Goal: Task Accomplishment & Management: Manage account settings

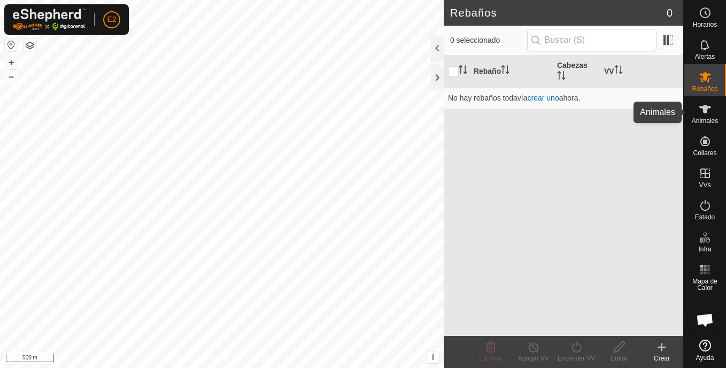
click at [712, 110] on es-animals-svg-icon at bounding box center [704, 108] width 19 height 17
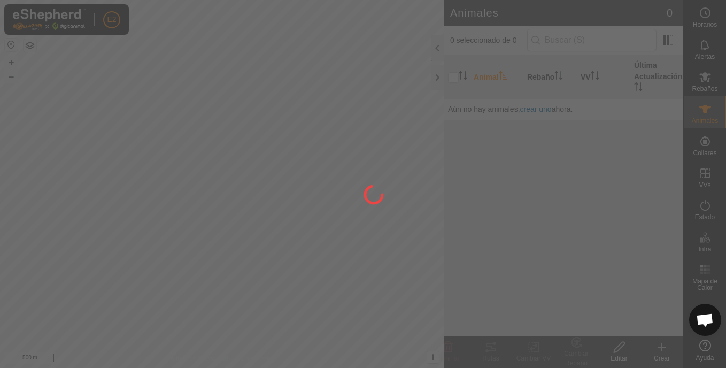
click at [609, 189] on div at bounding box center [363, 184] width 726 height 368
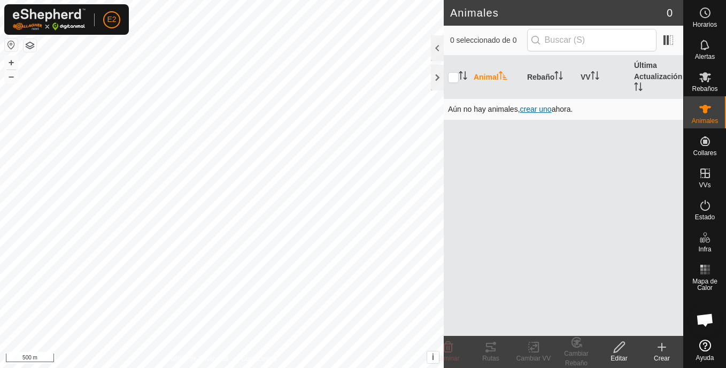
click at [537, 110] on span "crear uno" at bounding box center [536, 109] width 32 height 9
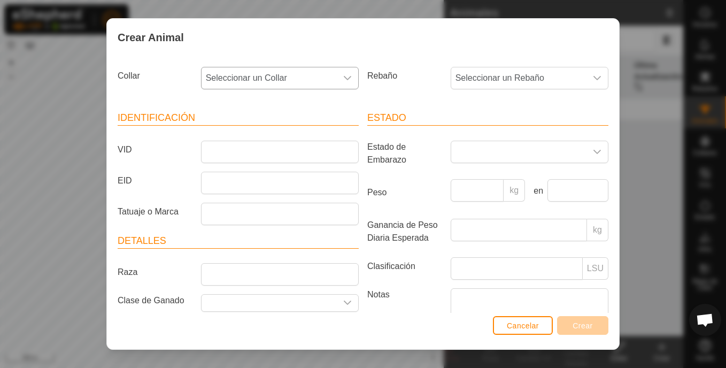
click at [346, 73] on div "dropdown trigger" at bounding box center [347, 77] width 21 height 21
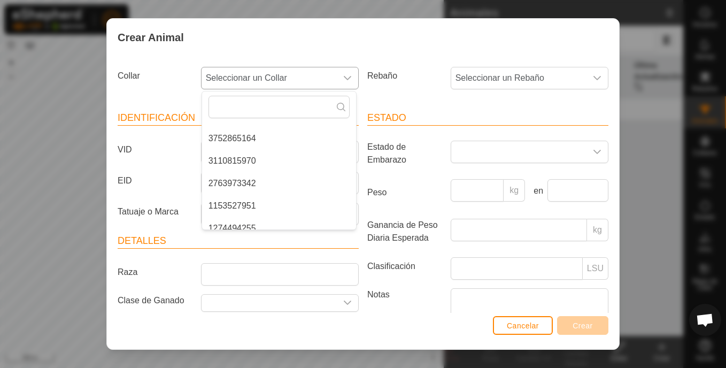
click at [278, 184] on li "2763973342" at bounding box center [279, 183] width 154 height 21
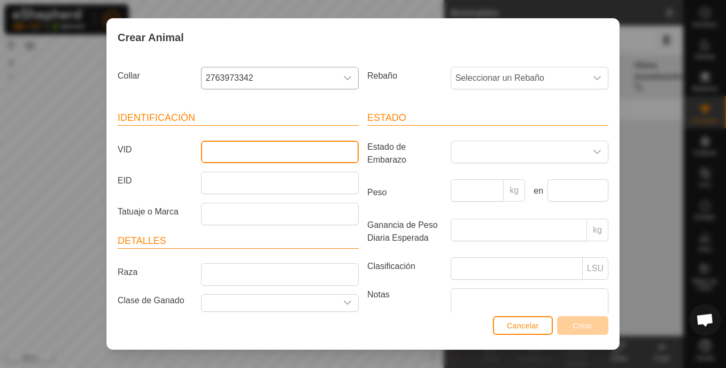
click at [245, 145] on input "VID" at bounding box center [280, 152] width 158 height 22
type input "r"
type input "ROJA"
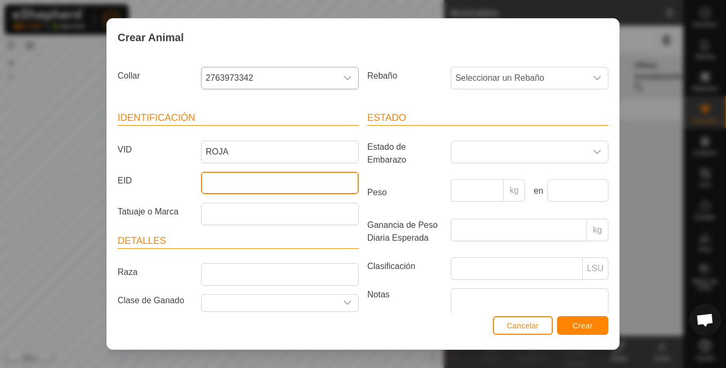
click at [229, 184] on input "EID" at bounding box center [280, 183] width 158 height 22
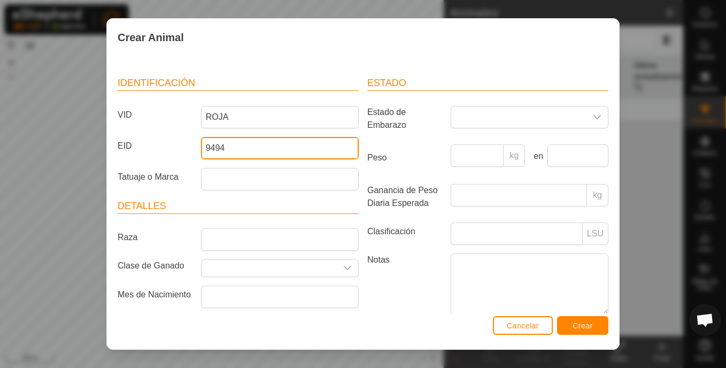
scroll to position [28, 0]
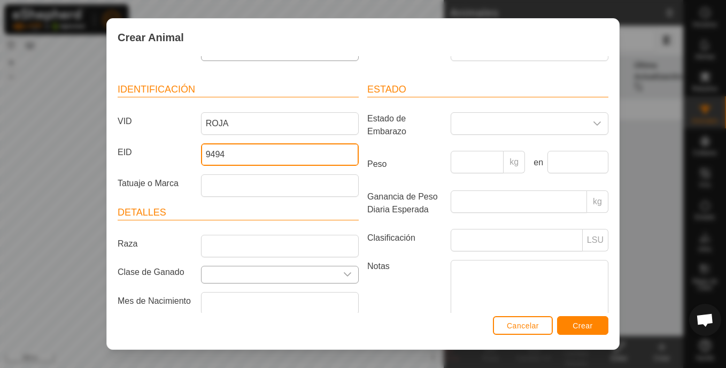
type input "9494"
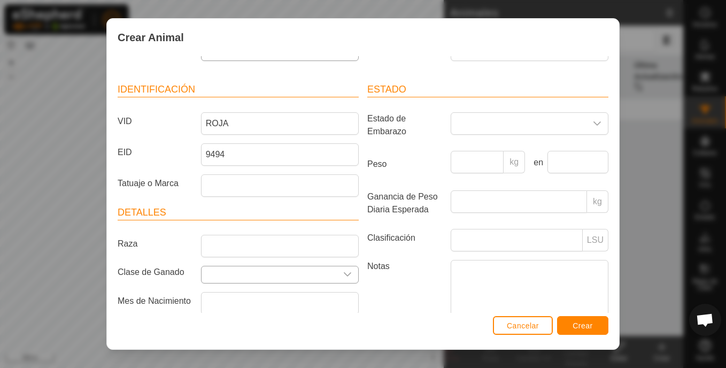
click at [348, 270] on div "dropdown trigger" at bounding box center [347, 274] width 21 height 17
click at [347, 275] on icon "dropdown trigger" at bounding box center [347, 274] width 9 height 9
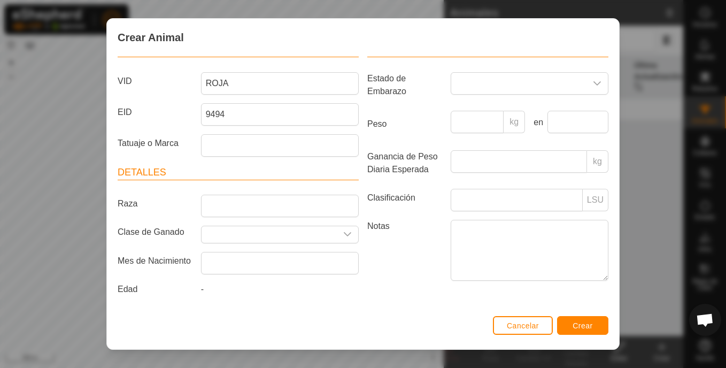
scroll to position [71, 0]
click at [291, 230] on input "text" at bounding box center [268, 234] width 135 height 17
type input "V"
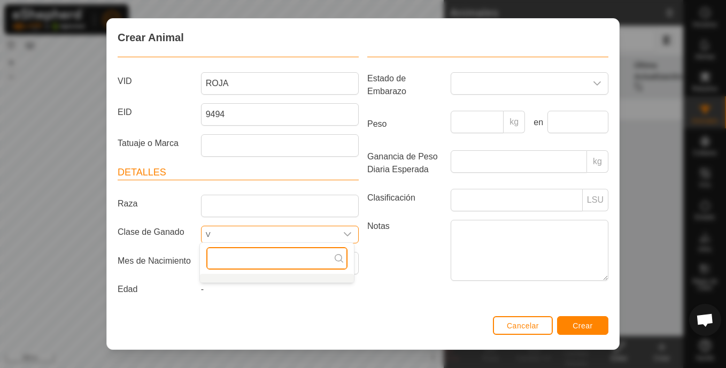
click at [326, 258] on input "text" at bounding box center [276, 258] width 141 height 22
type input "V"
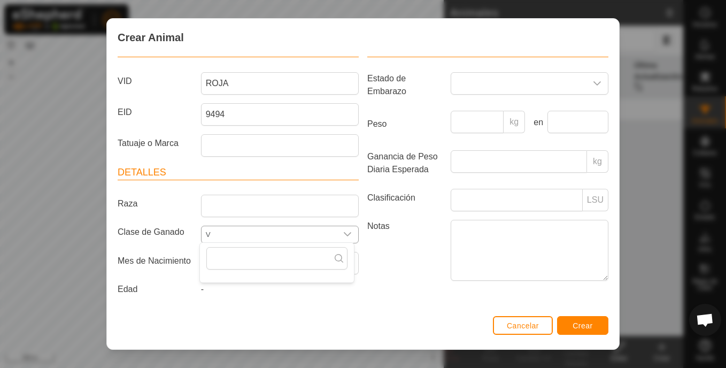
click at [277, 226] on p-select "V" at bounding box center [280, 235] width 158 height 18
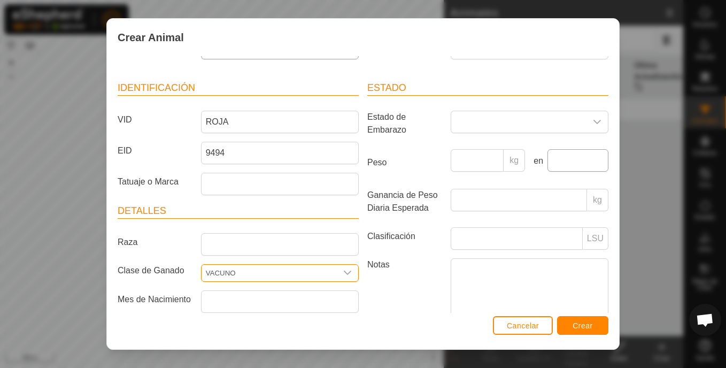
scroll to position [0, 0]
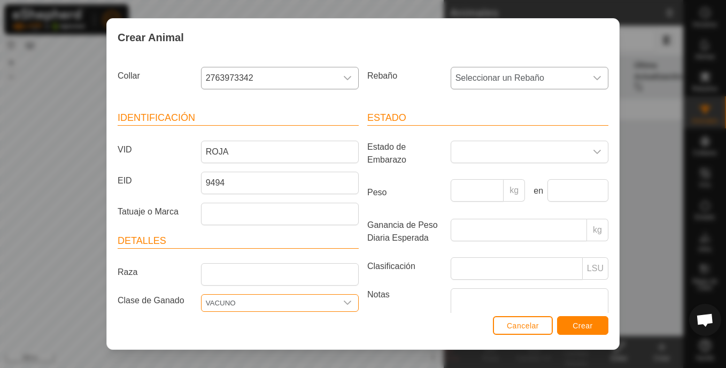
type input "VACUNO"
click at [593, 78] on icon "dropdown trigger" at bounding box center [597, 78] width 9 height 9
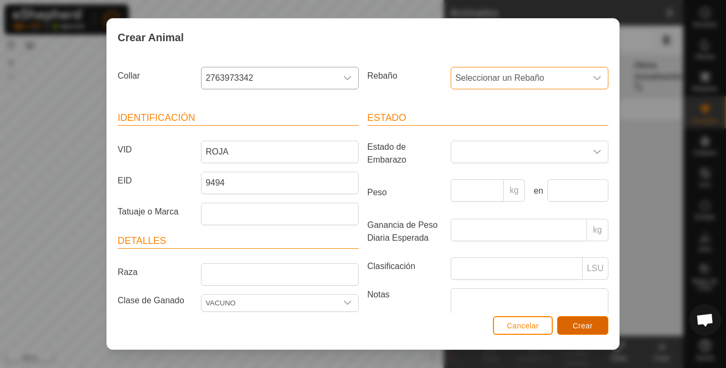
click at [586, 324] on span "Crear" at bounding box center [582, 325] width 20 height 9
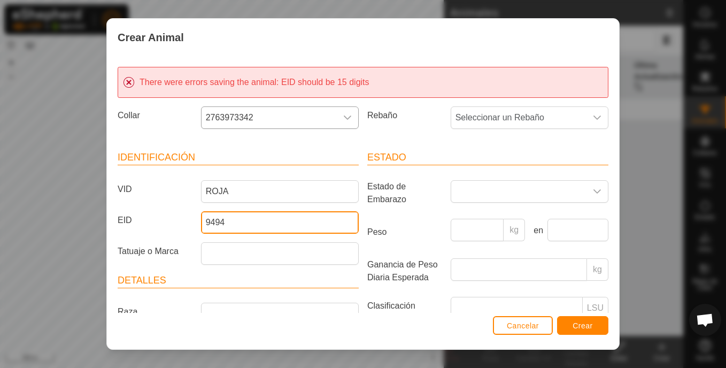
drag, startPoint x: 276, startPoint y: 229, endPoint x: 279, endPoint y: 223, distance: 6.2
click at [276, 229] on input "9494" at bounding box center [280, 222] width 158 height 22
type input "9"
paste input "ES090814099494"
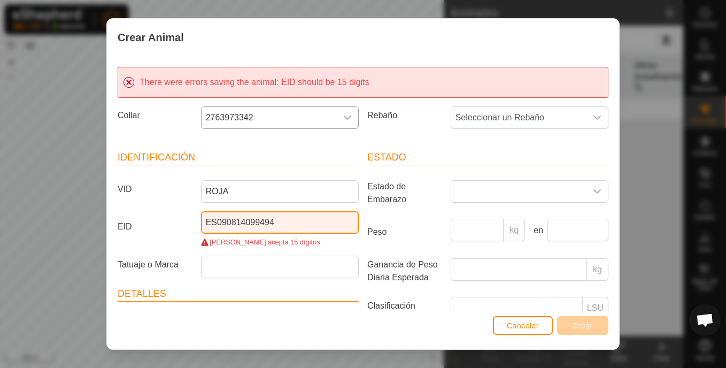
click at [211, 220] on input "ES090814099494" at bounding box center [280, 222] width 158 height 22
click at [215, 218] on input "ES090814099494" at bounding box center [280, 222] width 158 height 22
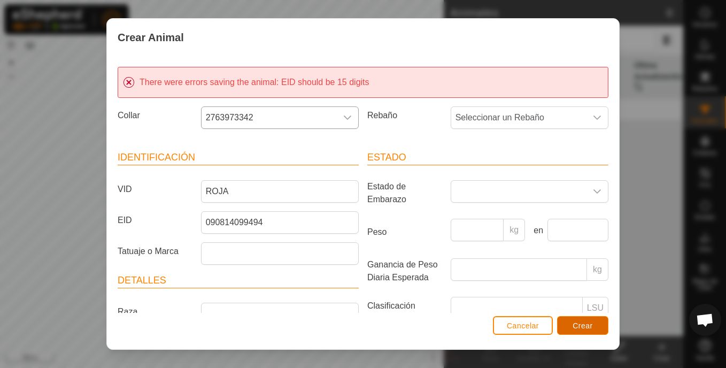
click at [580, 323] on span "Crear" at bounding box center [582, 325] width 20 height 9
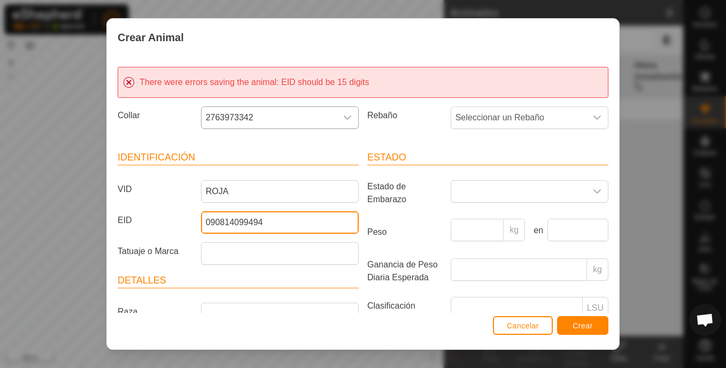
click at [204, 219] on input "090814099494" at bounding box center [280, 222] width 158 height 22
type input "000090814099494"
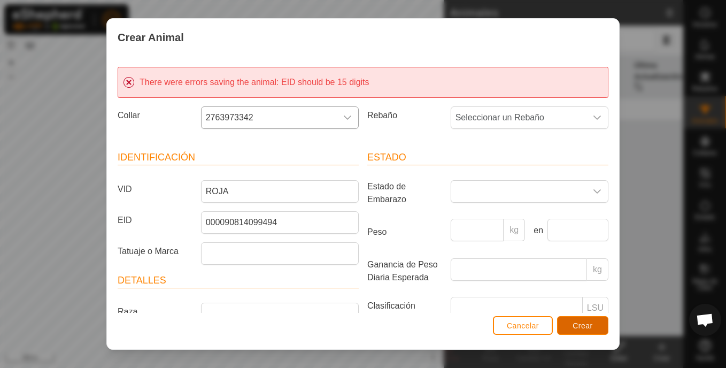
click at [583, 321] on span "Crear" at bounding box center [582, 325] width 20 height 9
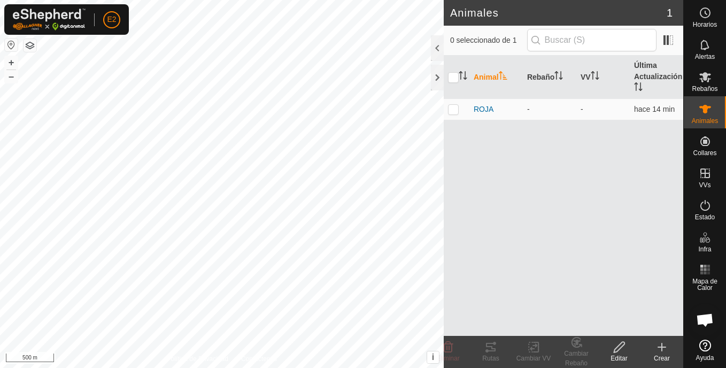
click at [663, 350] on icon at bounding box center [661, 346] width 13 height 13
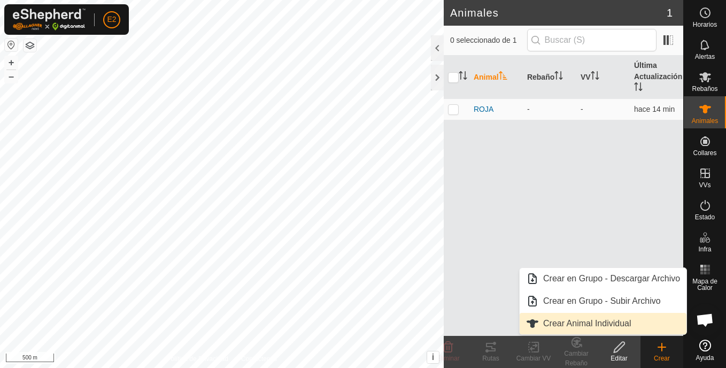
click at [622, 319] on link "Crear Animal Individual" at bounding box center [602, 323] width 167 height 21
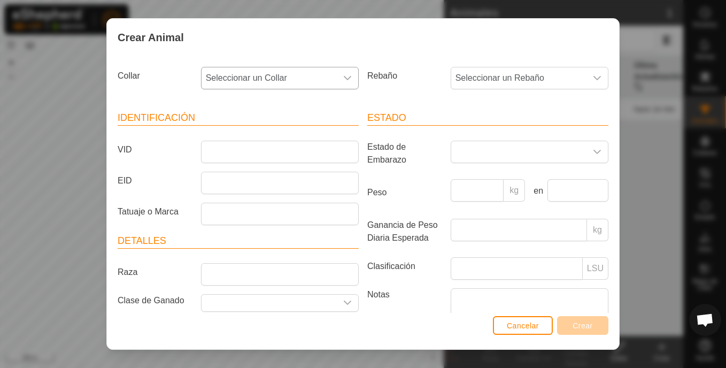
click at [339, 73] on div "dropdown trigger" at bounding box center [347, 77] width 21 height 21
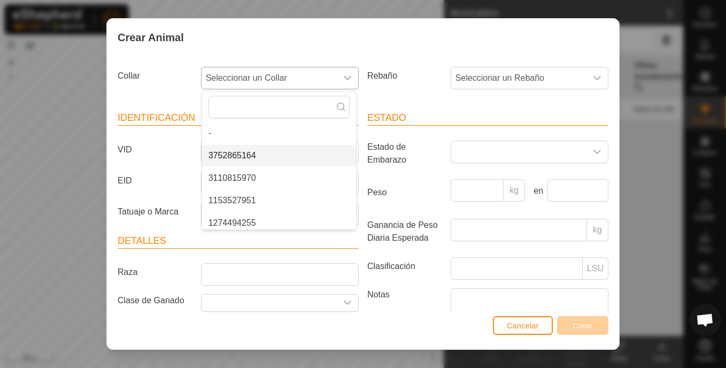
click at [248, 158] on li "3752865164" at bounding box center [279, 155] width 154 height 21
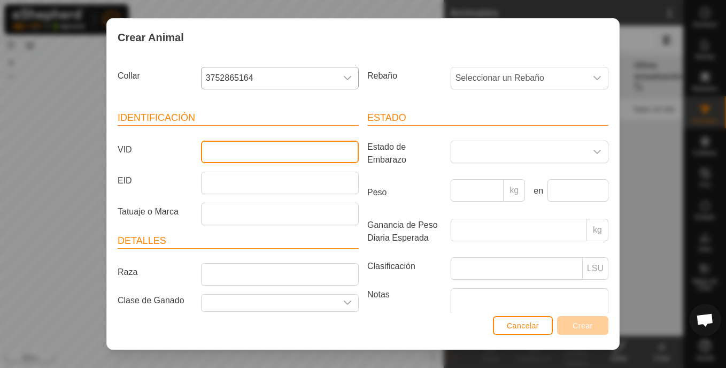
click at [253, 151] on input "VID" at bounding box center [280, 152] width 158 height 22
type input "MORRITOS"
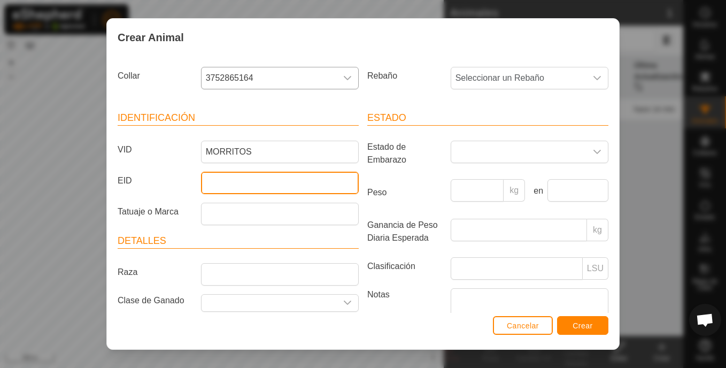
click at [244, 183] on input "EID" at bounding box center [280, 183] width 158 height 22
paste input "ES000811242758"
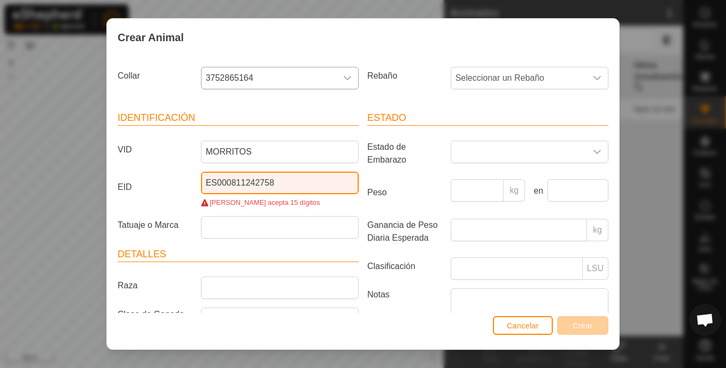
click at [211, 182] on input "ES000811242758" at bounding box center [280, 183] width 158 height 22
click at [214, 178] on input "ES000811242758" at bounding box center [280, 183] width 158 height 22
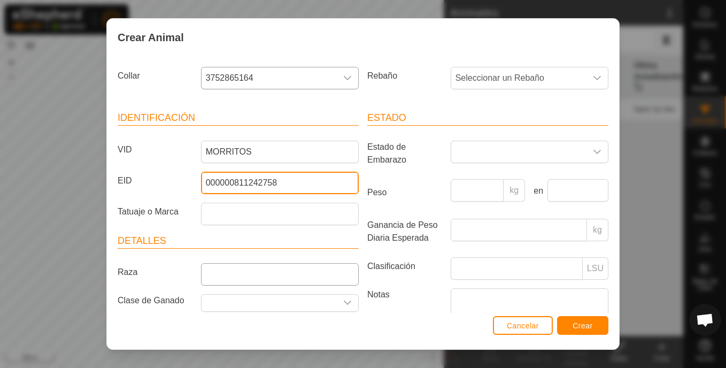
type input "000000811242758"
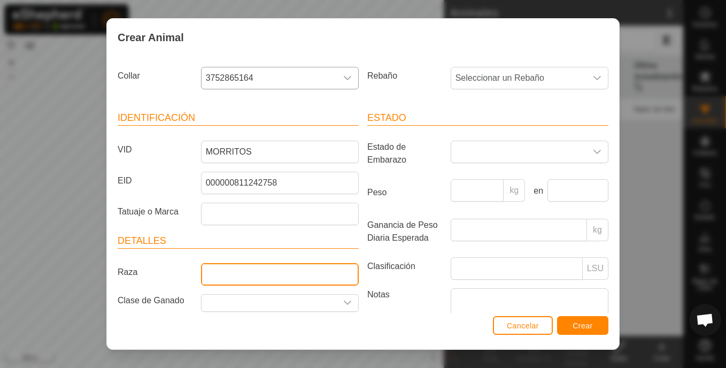
click at [324, 280] on input "Raza" at bounding box center [280, 274] width 158 height 22
type input "VACUNO"
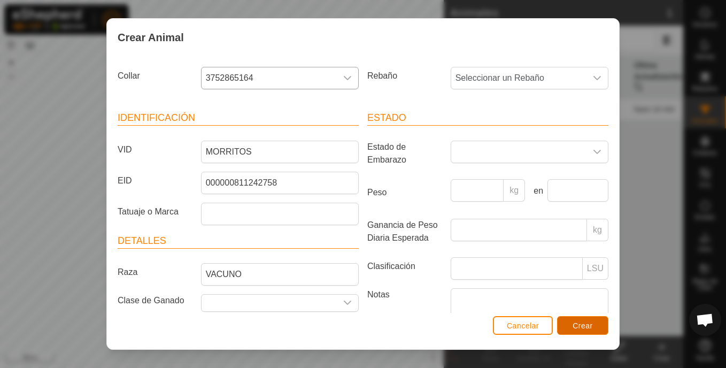
click at [584, 324] on span "Crear" at bounding box center [582, 325] width 20 height 9
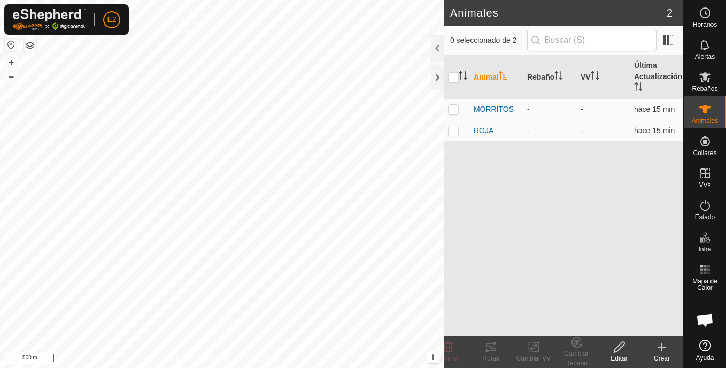
click at [664, 347] on icon at bounding box center [661, 347] width 7 height 0
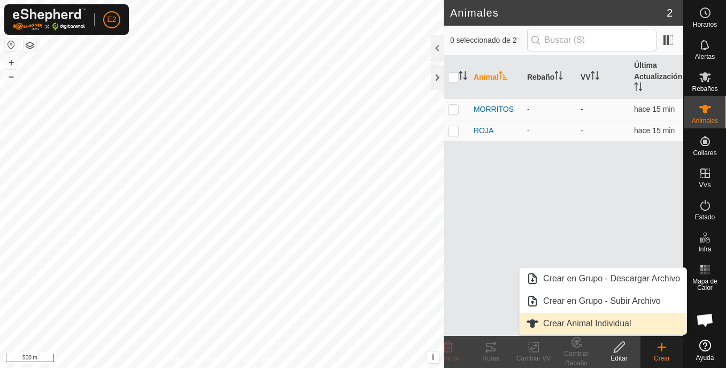
click at [622, 325] on link "Crear Animal Individual" at bounding box center [602, 323] width 167 height 21
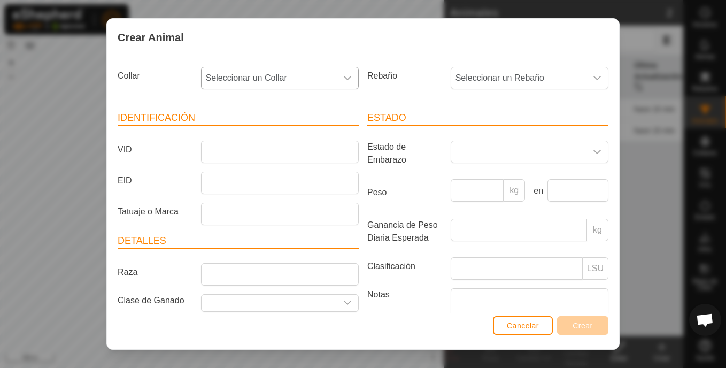
click at [343, 77] on icon "dropdown trigger" at bounding box center [347, 78] width 9 height 9
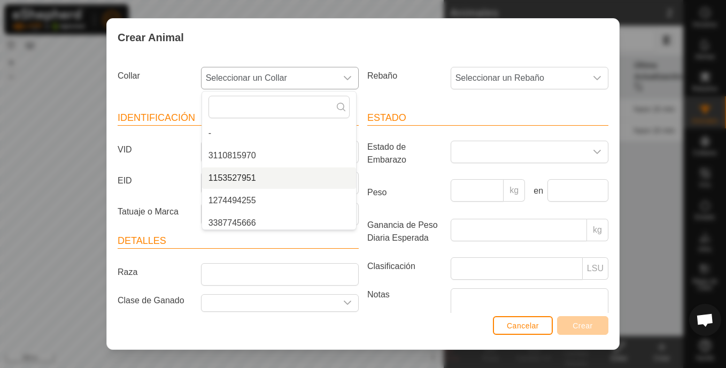
click at [253, 177] on li "1153527951" at bounding box center [279, 177] width 154 height 21
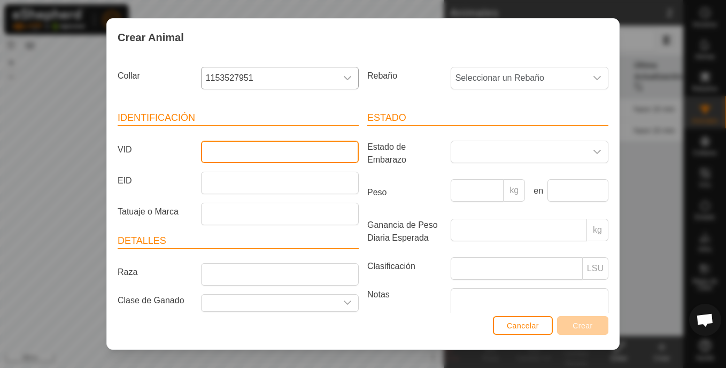
click at [282, 156] on input "VID" at bounding box center [280, 152] width 158 height 22
type input "GACHA"
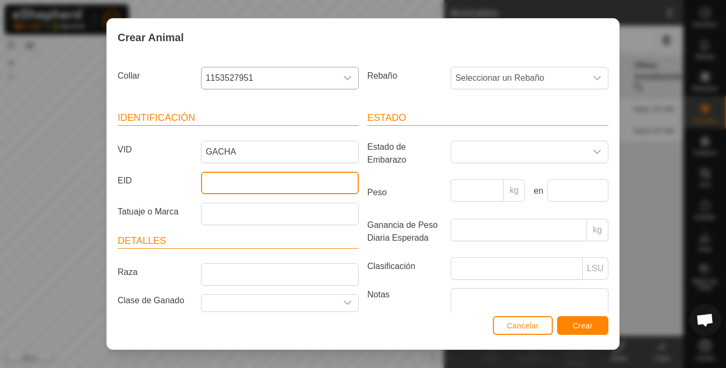
paste input "ES080814111196"
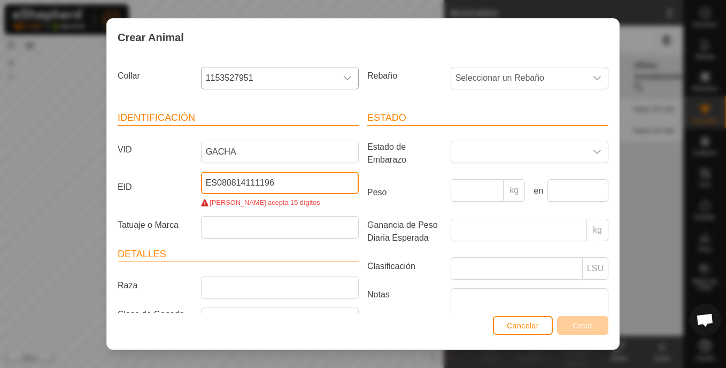
click at [215, 182] on input "ES080814111196" at bounding box center [280, 183] width 158 height 22
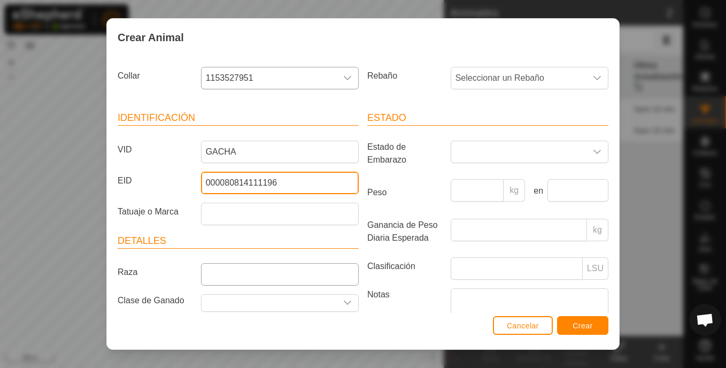
type input "000080814111196"
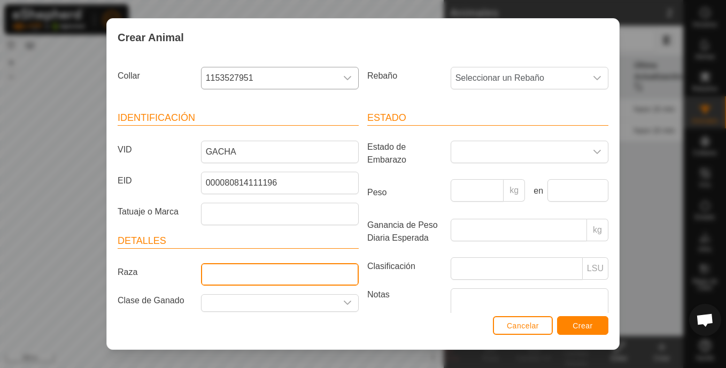
click at [248, 276] on input "Raza" at bounding box center [280, 274] width 158 height 22
type input "VACUNO"
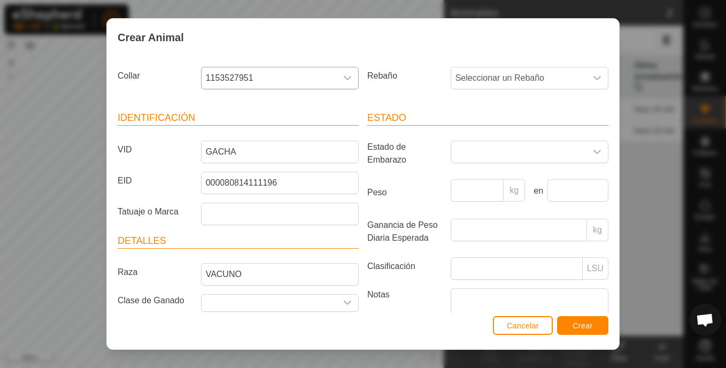
drag, startPoint x: 670, startPoint y: 143, endPoint x: 675, endPoint y: 155, distance: 13.4
click at [671, 144] on div "Crear Animal Collar 1153527951 Rebaño Seleccionar un Rebaño Identificación VID …" at bounding box center [363, 184] width 726 height 368
click at [589, 326] on span "Crear" at bounding box center [582, 325] width 20 height 9
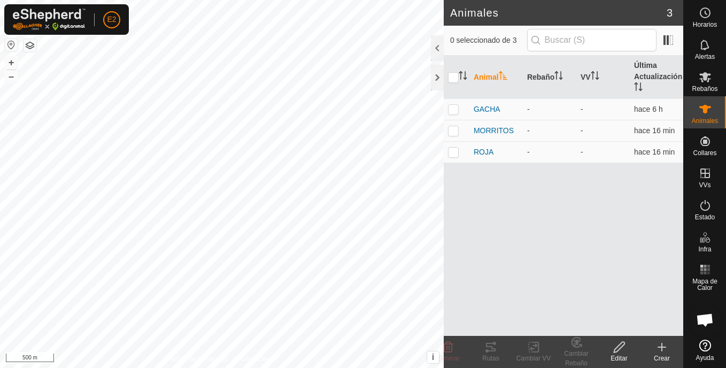
click at [658, 353] on icon at bounding box center [661, 346] width 13 height 13
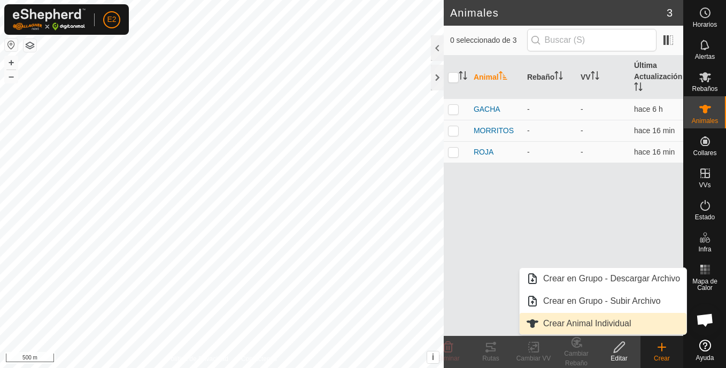
click at [602, 323] on link "Crear Animal Individual" at bounding box center [602, 323] width 167 height 21
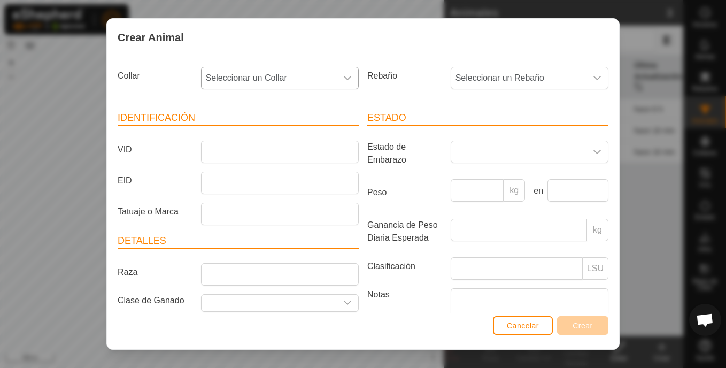
click at [337, 70] on div "dropdown trigger" at bounding box center [347, 77] width 21 height 21
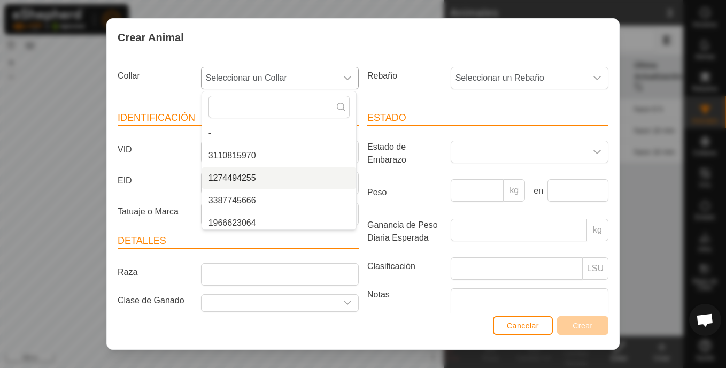
click at [247, 179] on li "1274494255" at bounding box center [279, 177] width 154 height 21
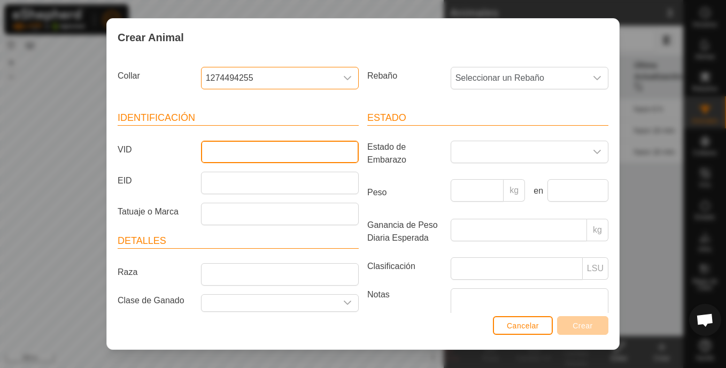
click at [253, 153] on input "VID" at bounding box center [280, 152] width 158 height 22
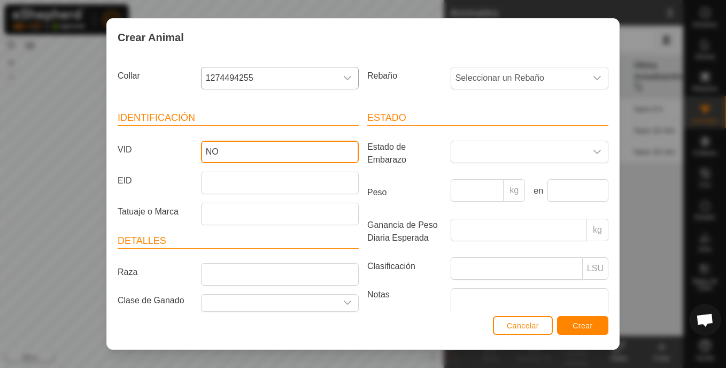
type input "N"
type input "BUENA"
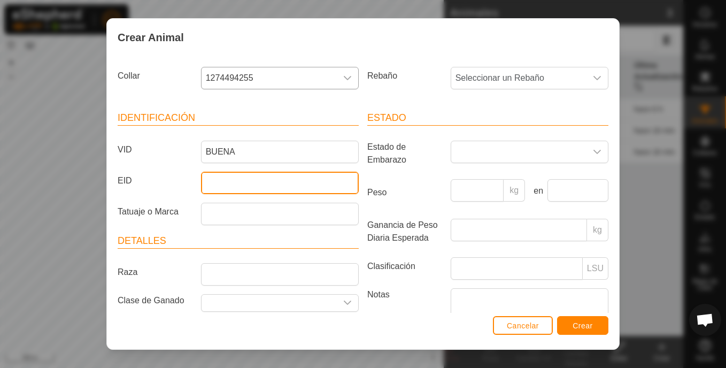
click at [261, 188] on input "EID" at bounding box center [280, 183] width 158 height 22
paste input "ES050813312758"
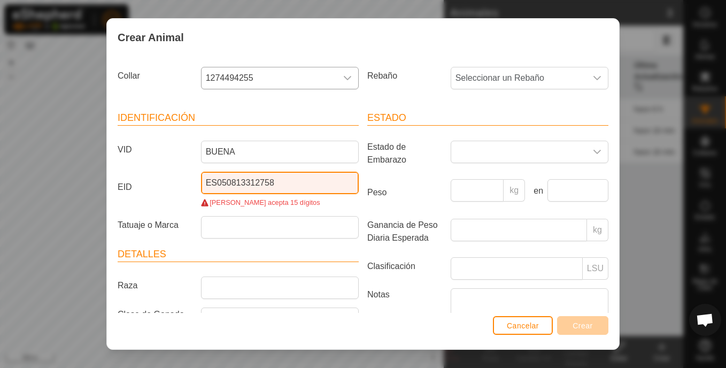
drag, startPoint x: 214, startPoint y: 182, endPoint x: 226, endPoint y: 180, distance: 11.9
click at [215, 182] on input "ES050813312758" at bounding box center [280, 183] width 158 height 22
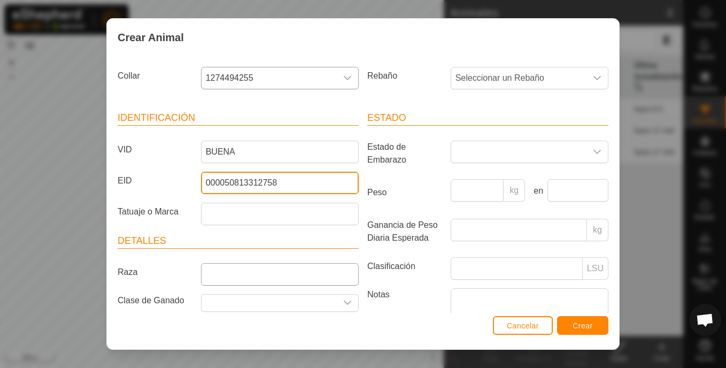
type input "000050813312758"
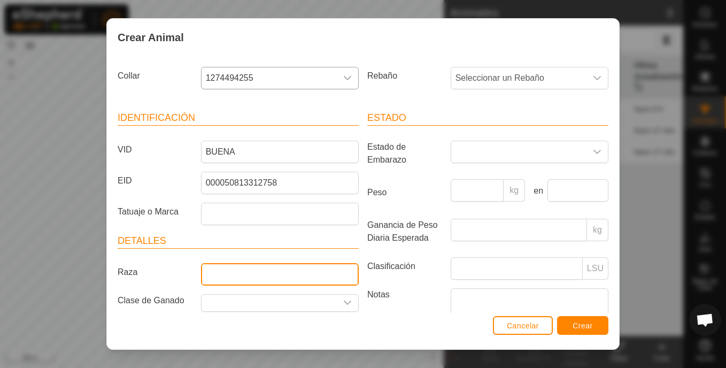
click at [240, 274] on input "Raza" at bounding box center [280, 274] width 158 height 22
type input "VACUNO"
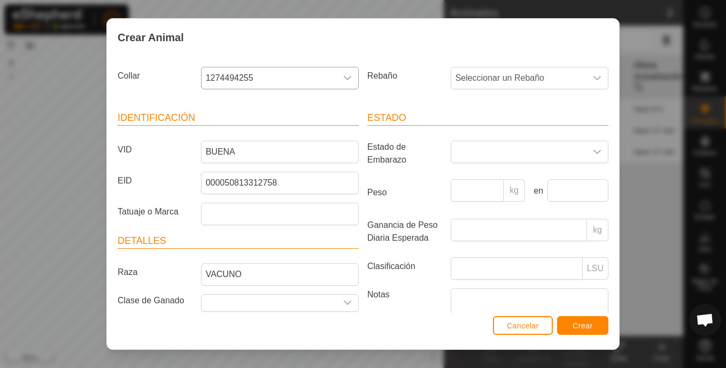
click at [665, 154] on div "Crear Animal Collar 1274494255 Rebaño Seleccionar un Rebaño Identificación VID …" at bounding box center [363, 184] width 726 height 368
click at [580, 324] on span "Crear" at bounding box center [582, 325] width 20 height 9
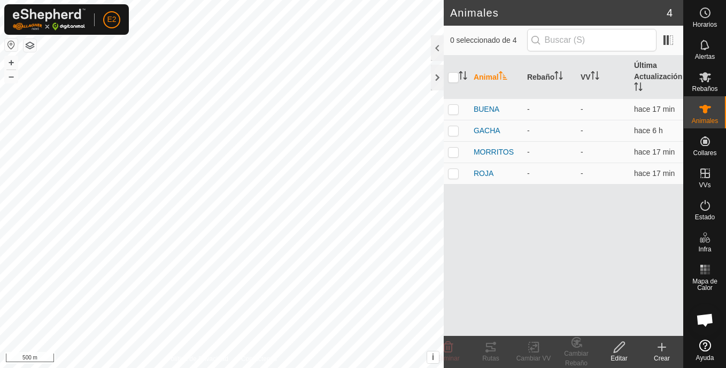
click at [661, 350] on icon at bounding box center [661, 346] width 13 height 13
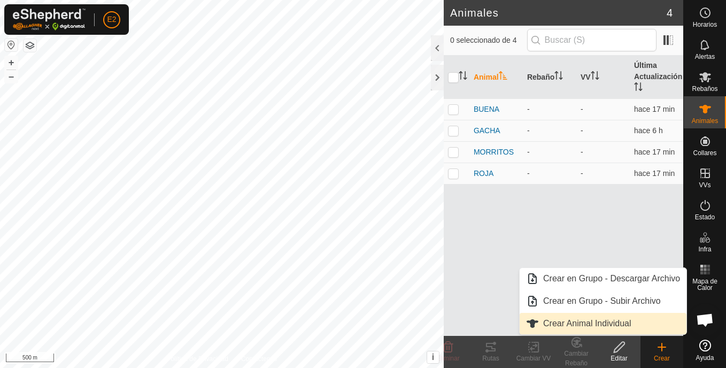
click at [612, 323] on link "Crear Animal Individual" at bounding box center [602, 323] width 167 height 21
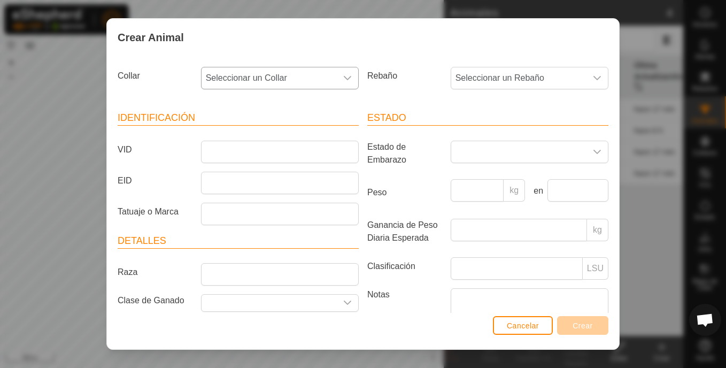
click at [343, 76] on icon "dropdown trigger" at bounding box center [347, 78] width 9 height 9
click at [279, 197] on li "1966623064" at bounding box center [279, 200] width 154 height 21
click at [276, 143] on input "VID" at bounding box center [280, 152] width 158 height 22
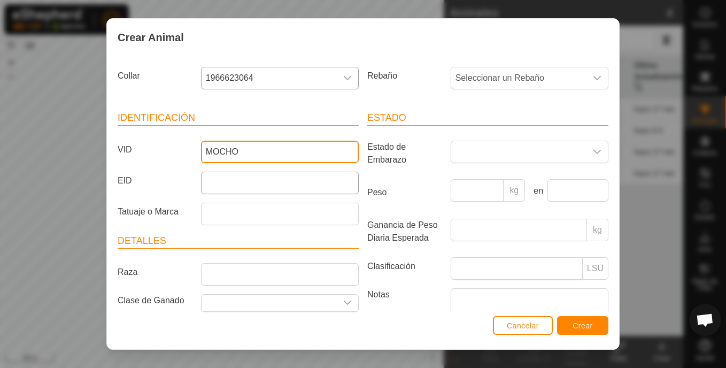
type input "MOCHO"
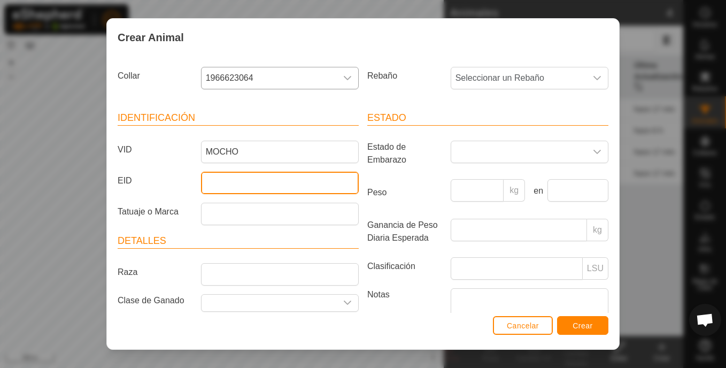
click at [267, 185] on input "EID" at bounding box center [280, 183] width 158 height 22
paste input "ES040814174844"
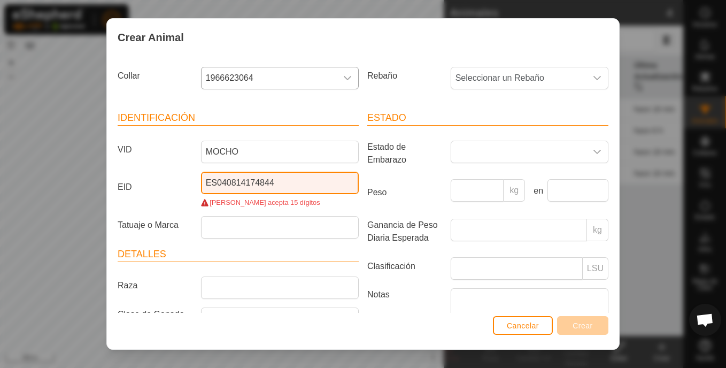
click at [219, 178] on input "ES040814174844" at bounding box center [280, 183] width 158 height 22
drag, startPoint x: 214, startPoint y: 181, endPoint x: 223, endPoint y: 177, distance: 10.3
click at [215, 181] on input "ES040814174844" at bounding box center [280, 183] width 158 height 22
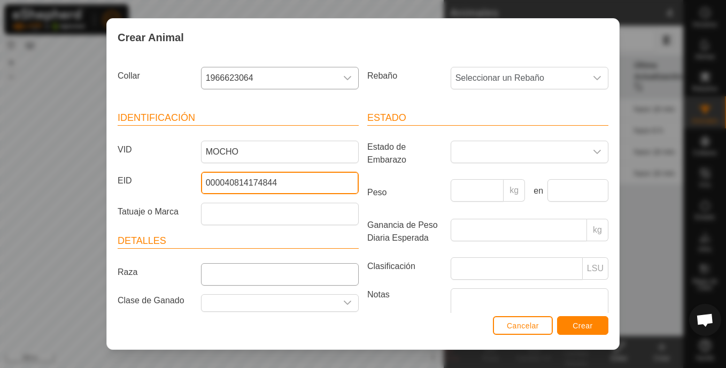
type input "000040814174844"
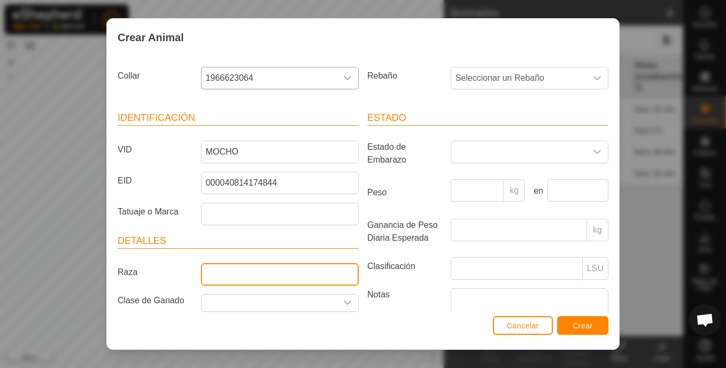
click at [314, 266] on input "Raza" at bounding box center [280, 274] width 158 height 22
type input "VACUNO"
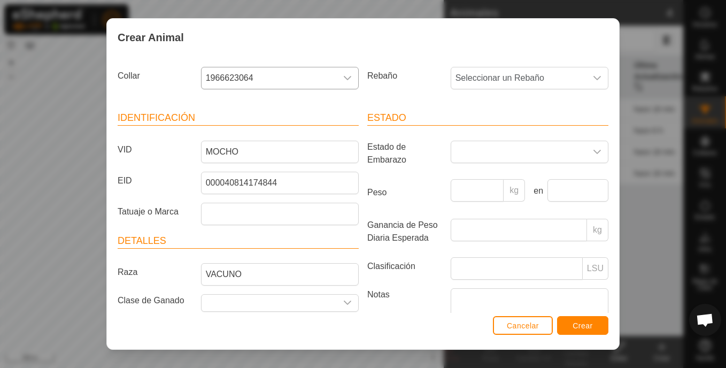
click at [679, 110] on div "Crear Animal Collar 1966623064 Rebaño Seleccionar un Rebaño Identificación VID …" at bounding box center [363, 184] width 726 height 368
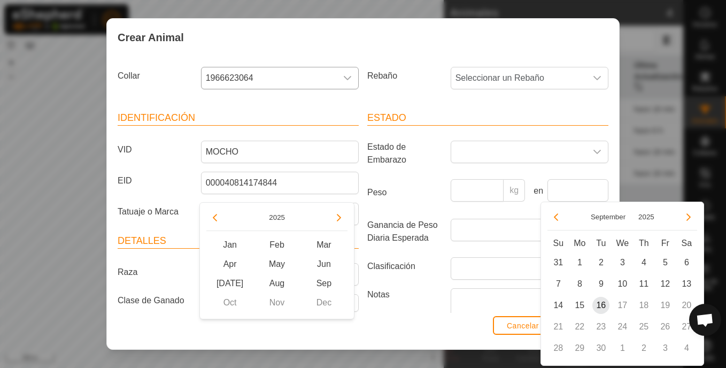
scroll to position [76, 0]
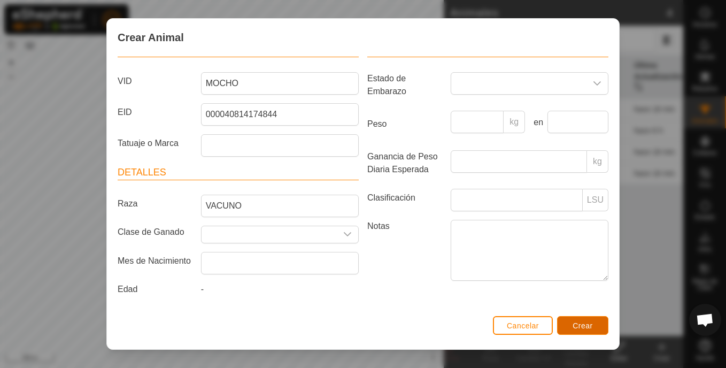
click at [572, 318] on button "Crear" at bounding box center [582, 325] width 51 height 19
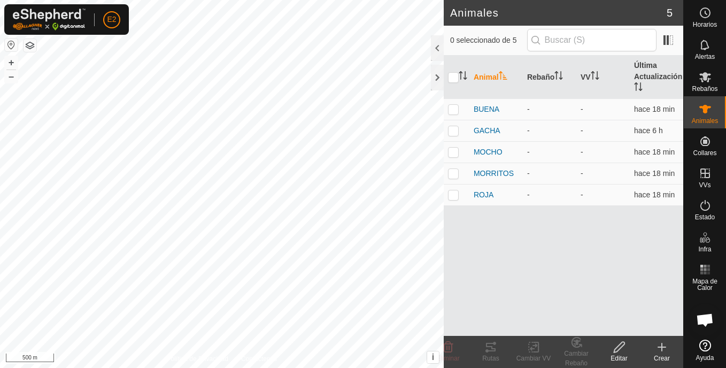
click at [663, 350] on icon at bounding box center [661, 346] width 13 height 13
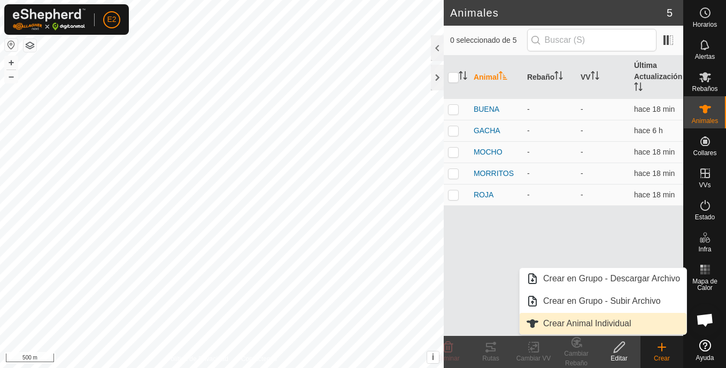
click at [573, 324] on link "Crear Animal Individual" at bounding box center [602, 323] width 167 height 21
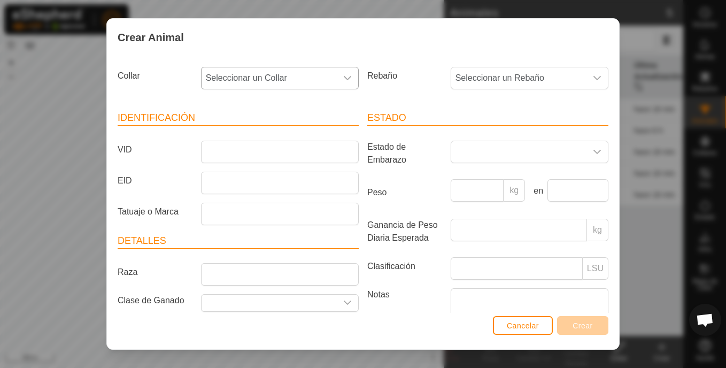
click at [344, 79] on icon "dropdown trigger" at bounding box center [347, 78] width 7 height 4
click at [290, 181] on li "3387745666" at bounding box center [279, 177] width 154 height 21
click at [276, 146] on input "VID" at bounding box center [280, 152] width 158 height 22
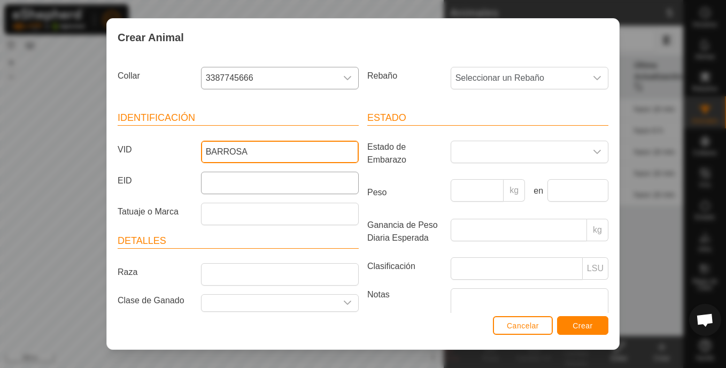
type input "BARROSA"
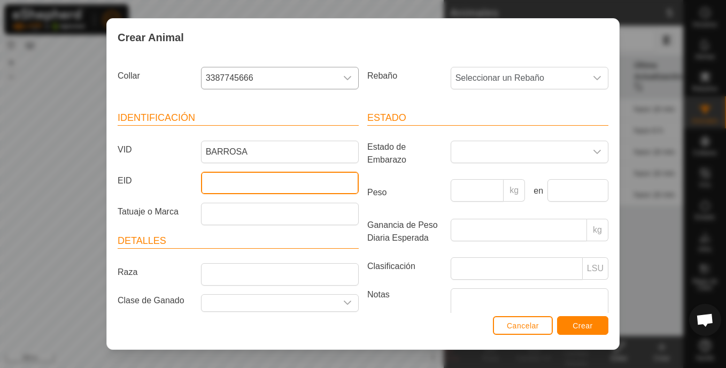
drag, startPoint x: 271, startPoint y: 181, endPoint x: 279, endPoint y: 188, distance: 11.0
click at [271, 181] on input "EID" at bounding box center [280, 183] width 158 height 22
paste input "ES050814176045"
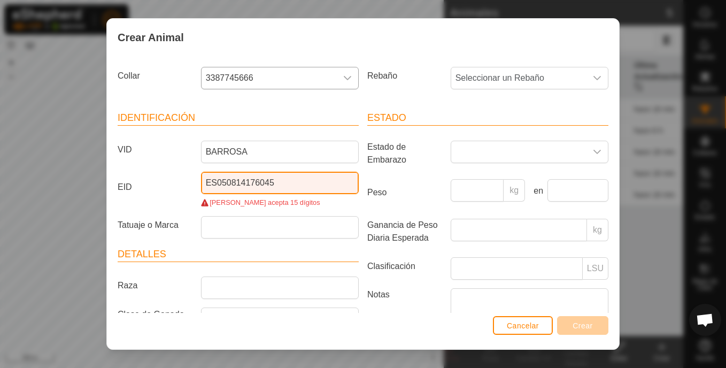
click at [214, 181] on input "ES050814176045" at bounding box center [280, 183] width 158 height 22
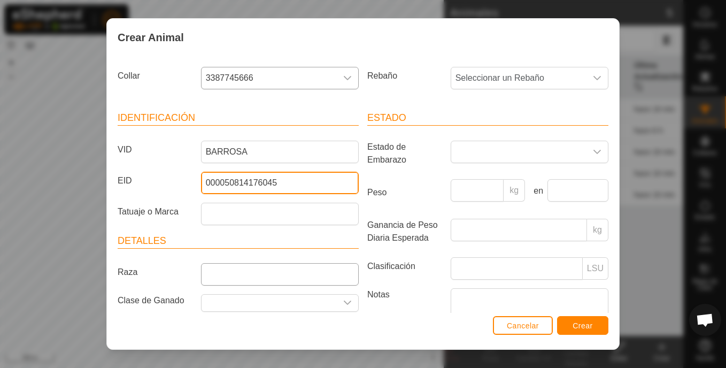
type input "000050814176045"
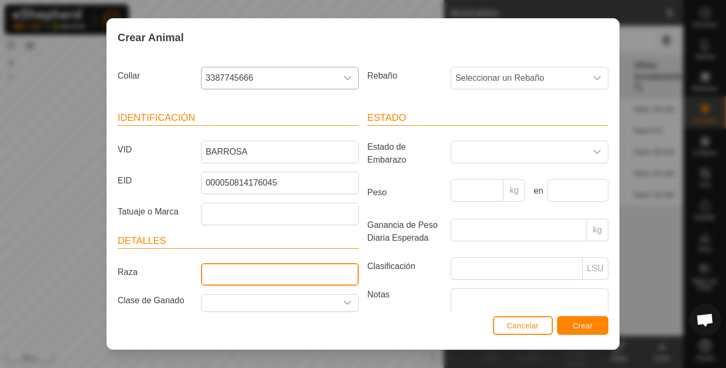
click at [251, 274] on input "Raza" at bounding box center [280, 274] width 158 height 22
type input "VACUNO"
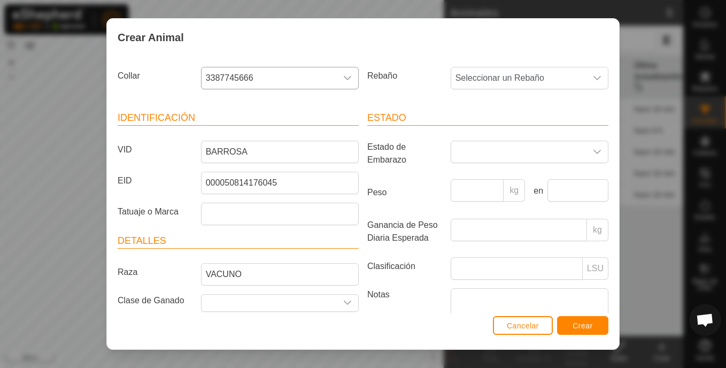
click at [655, 117] on div "Crear Animal Collar 3387745666 Rebaño Seleccionar un Rebaño Identificación VID …" at bounding box center [363, 184] width 726 height 368
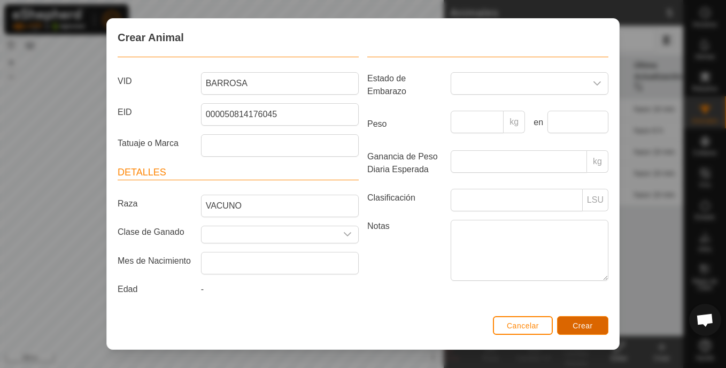
click at [576, 320] on button "Crear" at bounding box center [582, 325] width 51 height 19
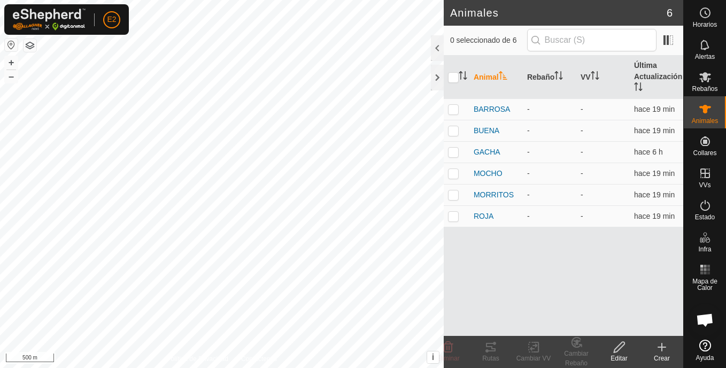
click at [669, 352] on create-svg-icon at bounding box center [661, 346] width 43 height 13
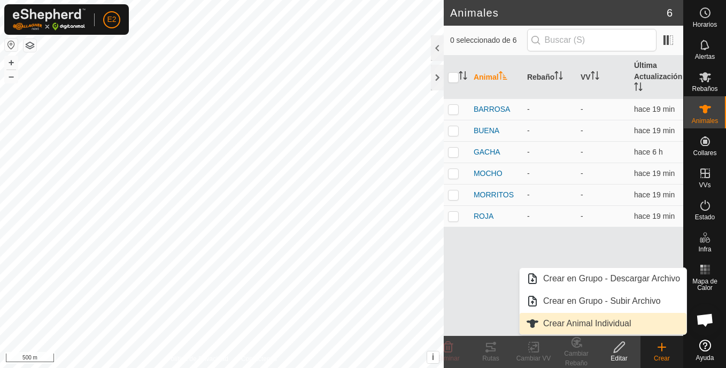
click at [603, 319] on link "Crear Animal Individual" at bounding box center [602, 323] width 167 height 21
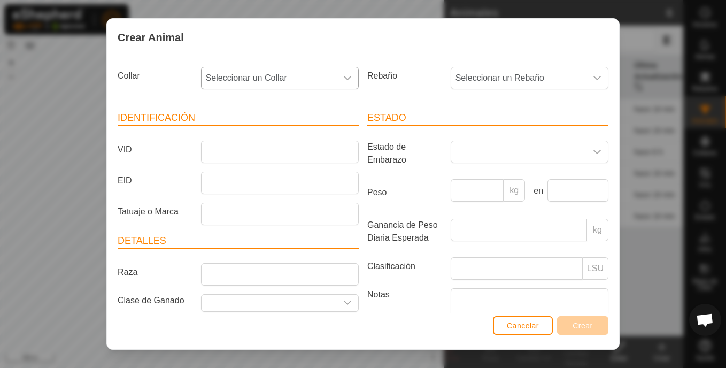
click at [337, 71] on div "dropdown trigger" at bounding box center [347, 77] width 21 height 21
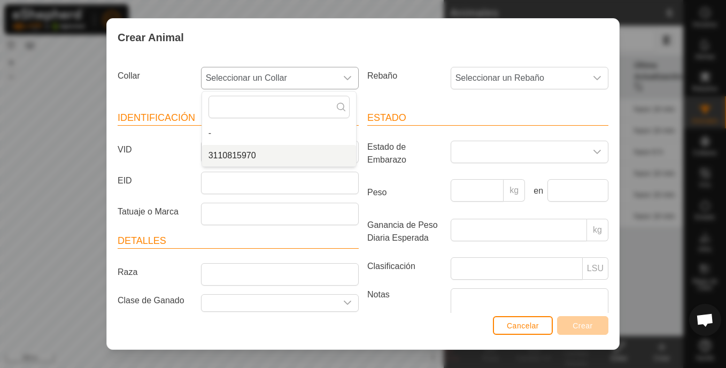
click at [282, 153] on li "3110815970" at bounding box center [279, 155] width 154 height 21
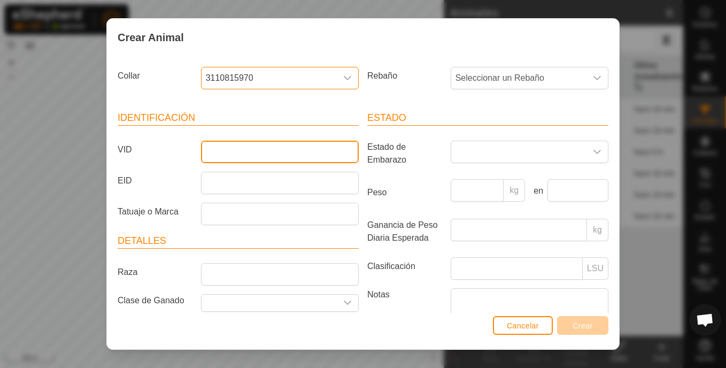
click at [255, 152] on input "VID" at bounding box center [280, 152] width 158 height 22
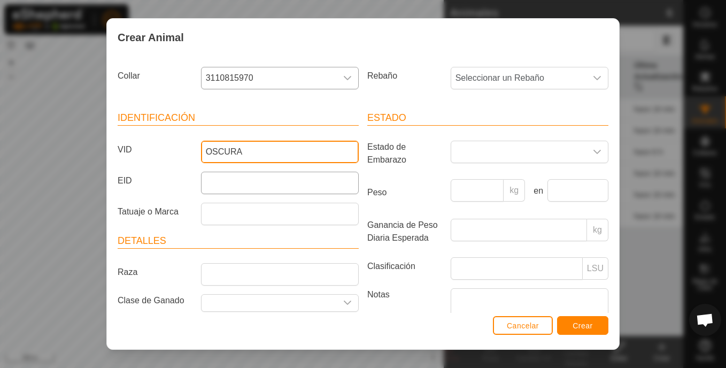
type input "OSCURA"
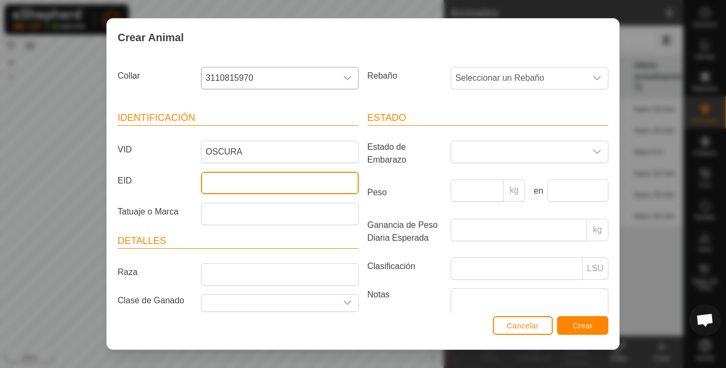
drag, startPoint x: 247, startPoint y: 182, endPoint x: 264, endPoint y: 366, distance: 184.6
click at [247, 182] on input "EID" at bounding box center [280, 183] width 158 height 22
paste input "ES040814046514"
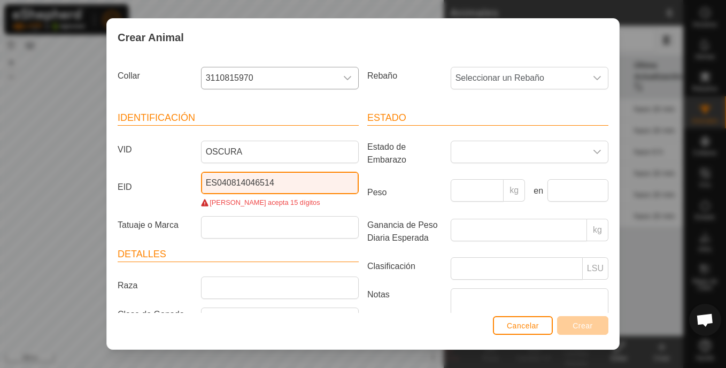
click at [213, 183] on input "ES040814046514" at bounding box center [280, 183] width 158 height 22
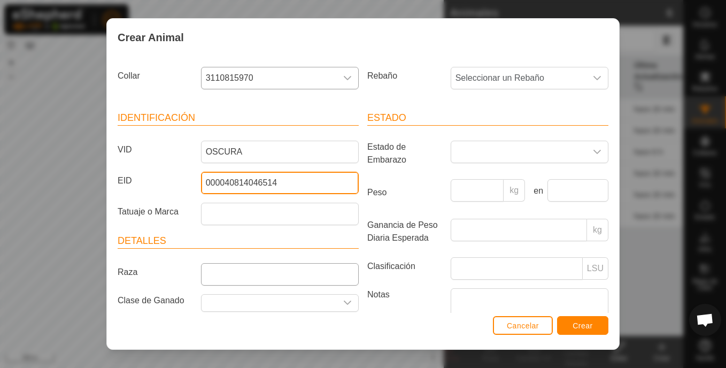
type input "000040814046514"
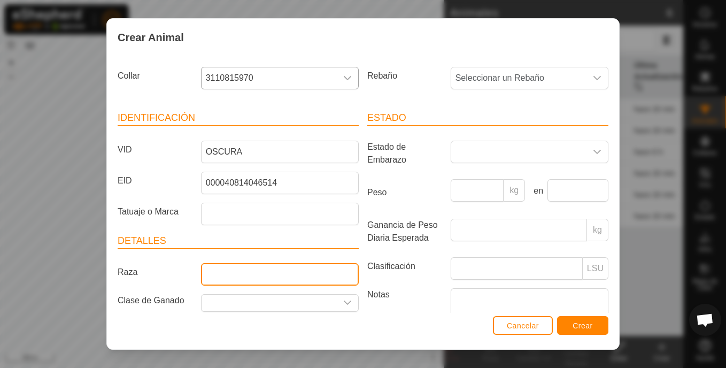
click at [260, 276] on input "Raza" at bounding box center [280, 274] width 158 height 22
type input "VACUNO"
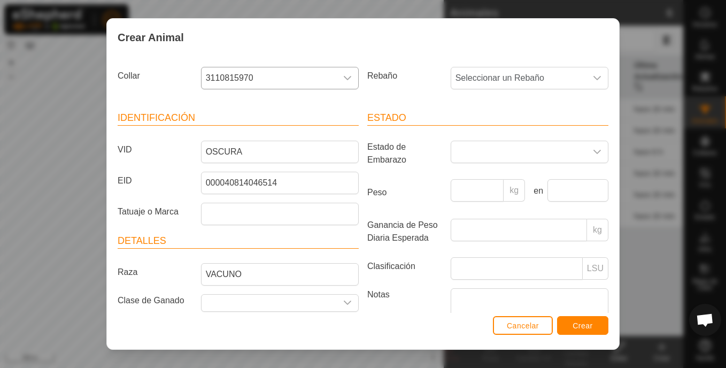
click at [695, 123] on div "Crear Animal Collar 3110815970 Rebaño Seleccionar un Rebaño Identificación VID …" at bounding box center [363, 184] width 726 height 368
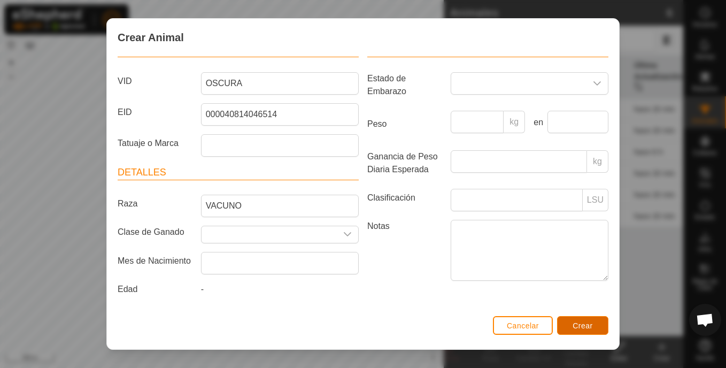
click at [584, 324] on span "Crear" at bounding box center [582, 325] width 20 height 9
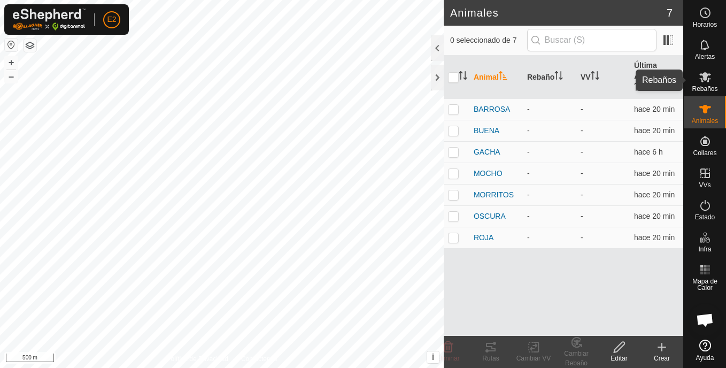
click at [702, 79] on icon at bounding box center [704, 77] width 13 height 13
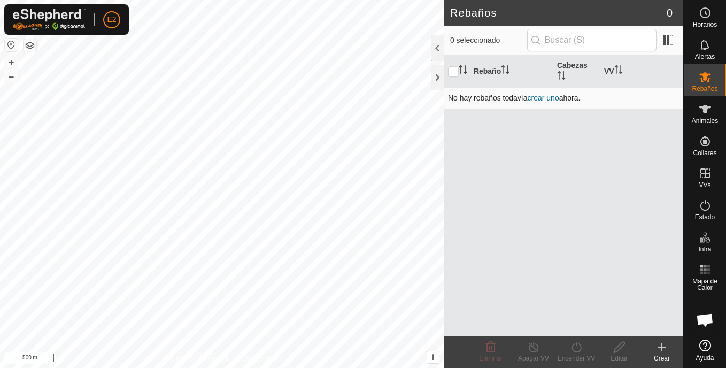
click at [550, 97] on link "crear uno" at bounding box center [543, 98] width 32 height 9
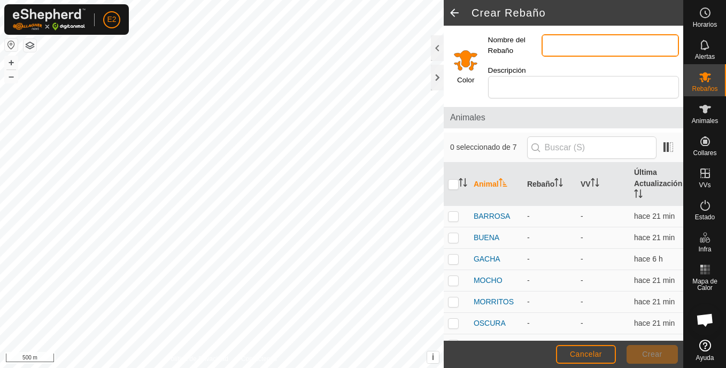
click at [562, 43] on input "Nombre del Rebaño" at bounding box center [609, 45] width 137 height 22
type input "TESO"
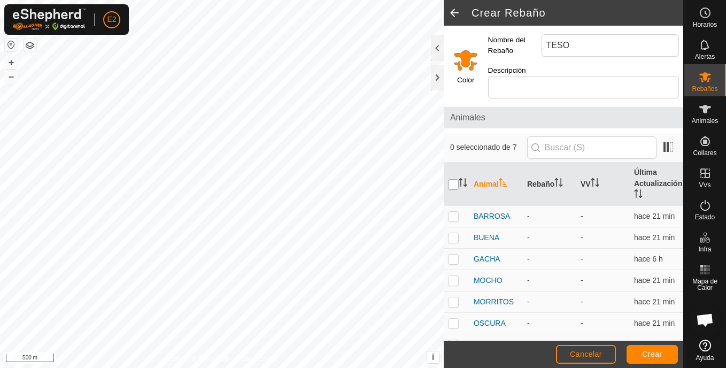
click at [452, 182] on input "checkbox" at bounding box center [453, 184] width 11 height 11
checkbox input "true"
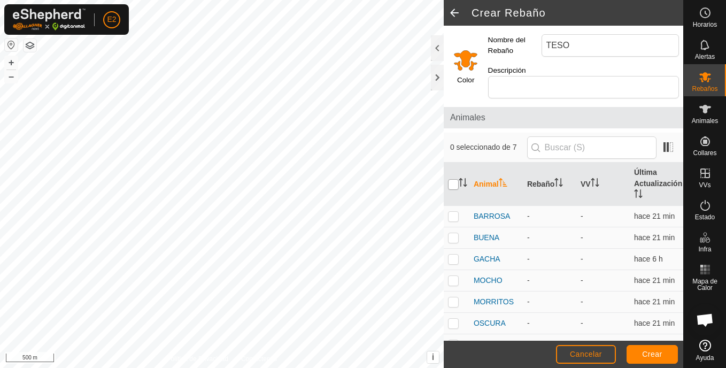
checkbox input "true"
click at [660, 354] on span "Crear" at bounding box center [652, 354] width 20 height 9
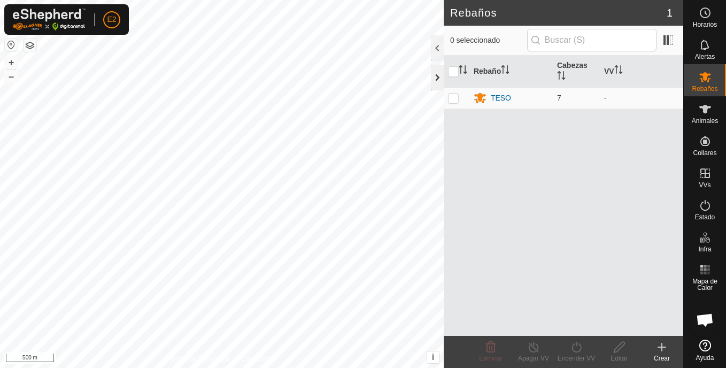
click at [440, 76] on div at bounding box center [437, 78] width 13 height 26
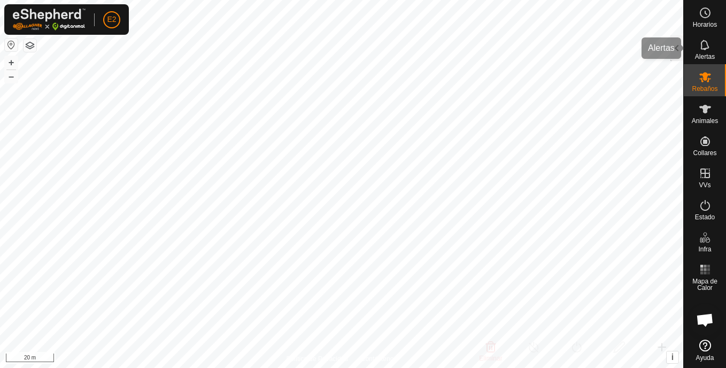
click at [704, 53] on span "Alertas" at bounding box center [705, 56] width 20 height 6
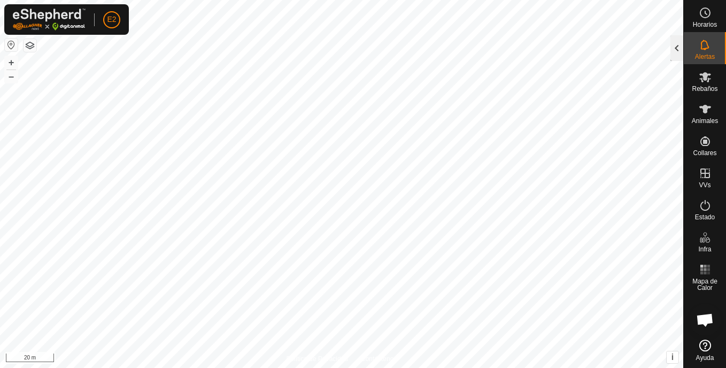
click at [681, 49] on div at bounding box center [676, 48] width 13 height 26
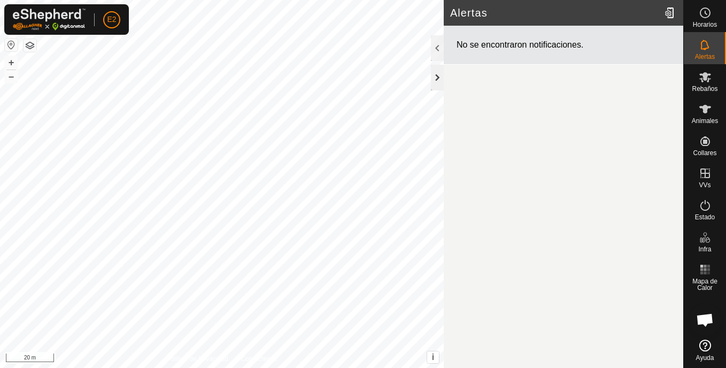
click at [439, 79] on div at bounding box center [437, 78] width 13 height 26
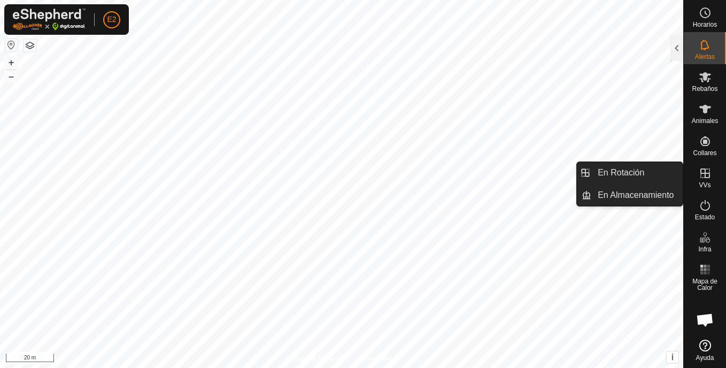
click at [702, 173] on icon at bounding box center [705, 173] width 10 height 10
click at [659, 177] on link "En Rotación" at bounding box center [636, 172] width 91 height 21
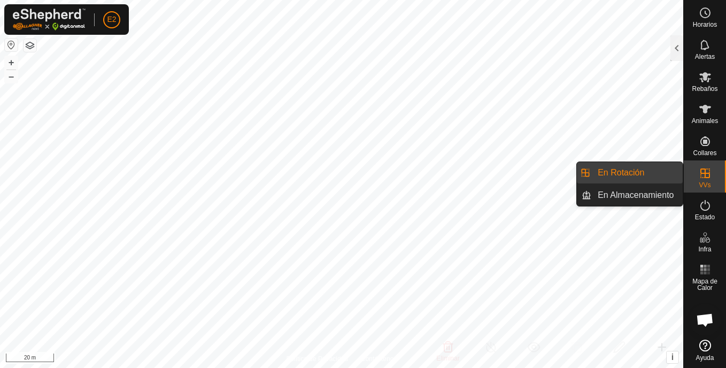
click at [662, 176] on link "En Rotación" at bounding box center [636, 172] width 91 height 21
click at [700, 167] on icon at bounding box center [704, 173] width 13 height 13
click at [659, 190] on link "En Almacenamiento" at bounding box center [636, 194] width 91 height 21
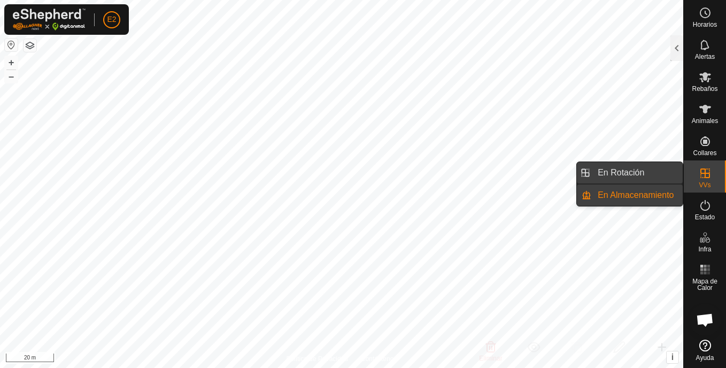
click at [658, 172] on link "En Rotación" at bounding box center [636, 172] width 91 height 21
click at [656, 188] on link "En Almacenamiento" at bounding box center [636, 194] width 91 height 21
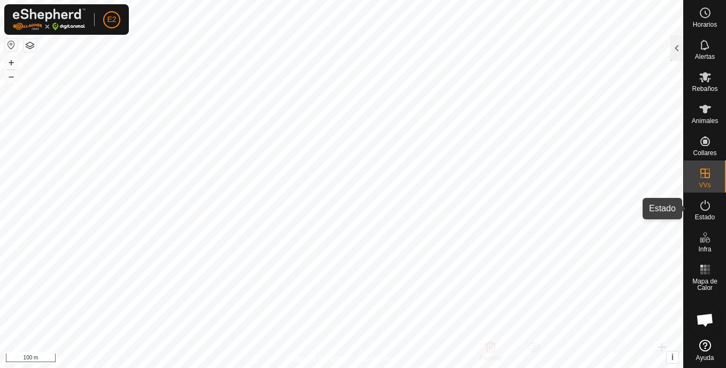
click at [695, 210] on es-activation-svg-icon at bounding box center [704, 205] width 19 height 17
click at [699, 202] on icon at bounding box center [704, 205] width 13 height 13
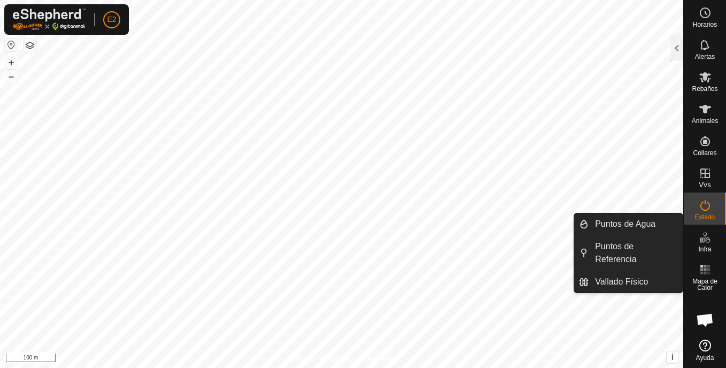
click at [701, 238] on icon at bounding box center [704, 237] width 13 height 13
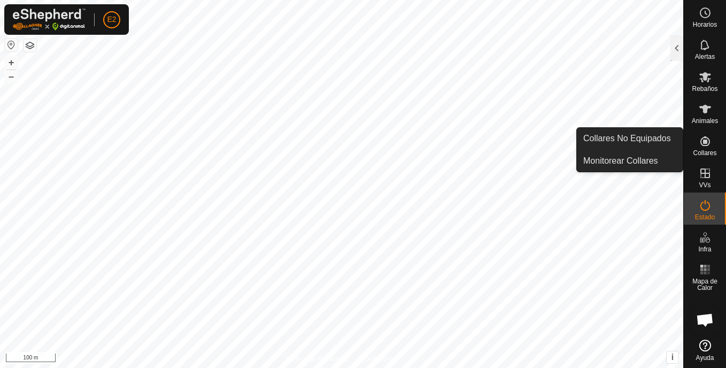
click at [703, 144] on icon at bounding box center [704, 141] width 13 height 13
click at [703, 143] on icon at bounding box center [704, 141] width 13 height 13
click at [655, 161] on link "Monitorear Collares" at bounding box center [630, 160] width 106 height 21
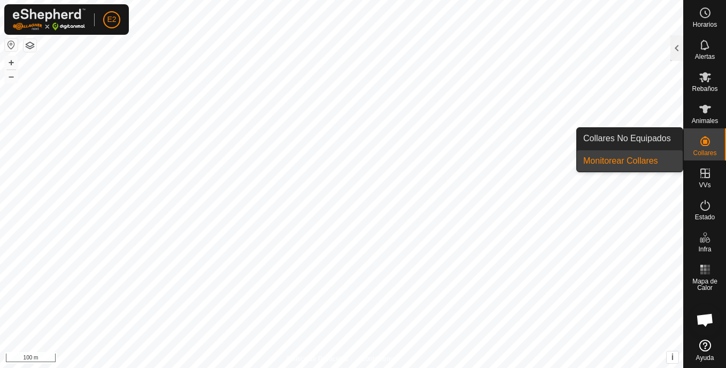
click at [643, 162] on link "Monitorear Collares" at bounding box center [630, 160] width 106 height 21
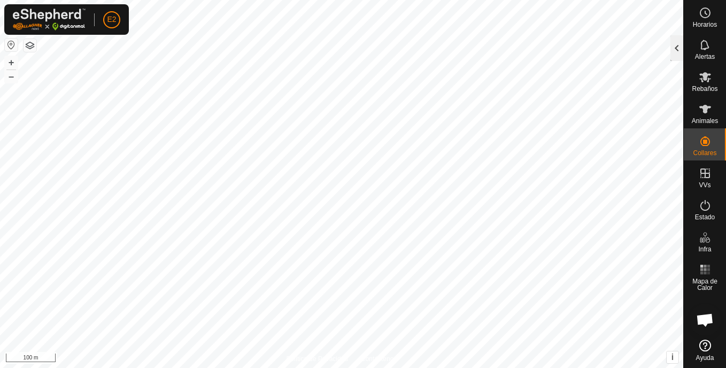
click at [672, 46] on div at bounding box center [676, 48] width 13 height 26
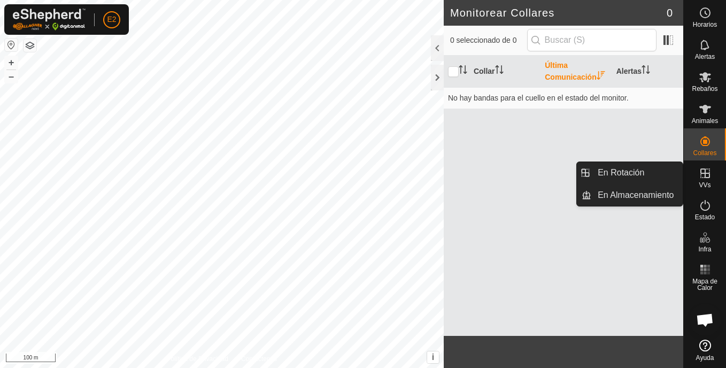
click at [706, 170] on icon at bounding box center [704, 173] width 13 height 13
click at [706, 179] on icon at bounding box center [704, 173] width 13 height 13
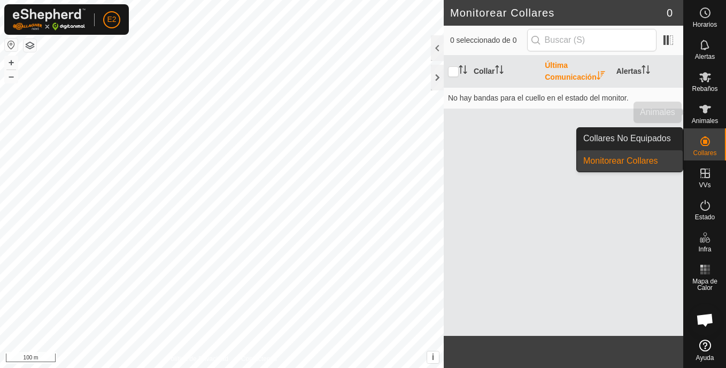
click at [708, 105] on icon at bounding box center [704, 109] width 13 height 13
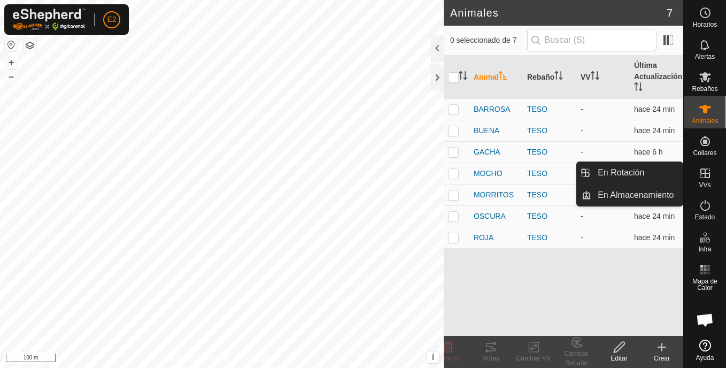
click at [704, 182] on span "VVs" at bounding box center [704, 185] width 12 height 6
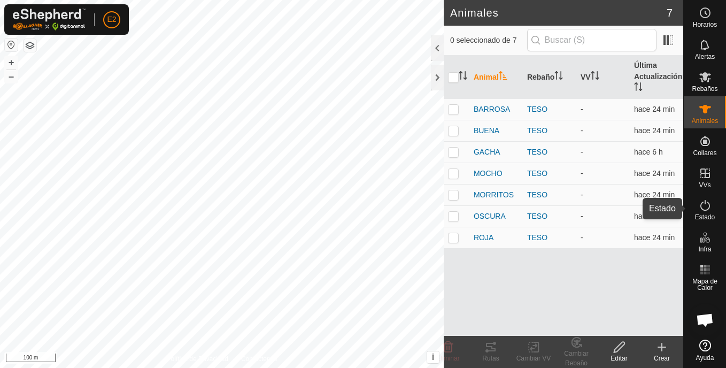
click at [706, 206] on icon at bounding box center [704, 205] width 13 height 13
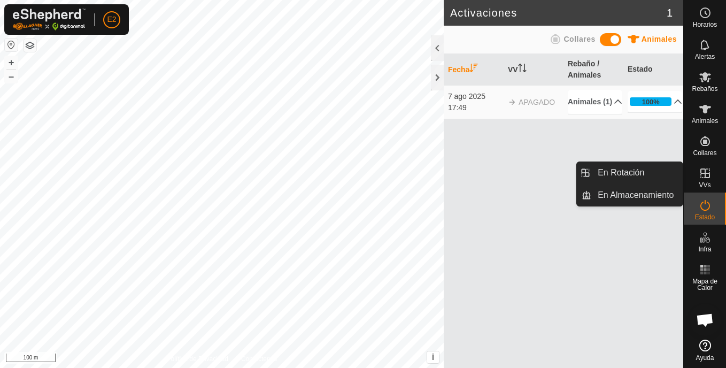
click at [502, 251] on div "Fecha VV Rebaño / Animales Estado [DATE] 17:49 APAGADO Animales (1) (Eliminado)…" at bounding box center [563, 211] width 239 height 314
click at [713, 179] on es-virtualpaddocks-svg-icon at bounding box center [704, 173] width 19 height 17
click at [708, 175] on icon at bounding box center [704, 173] width 13 height 13
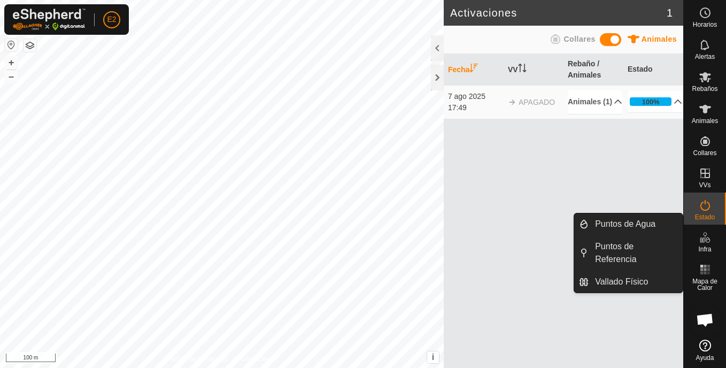
click at [717, 236] on div "Infra" at bounding box center [705, 240] width 42 height 32
click at [706, 243] on icon at bounding box center [704, 237] width 13 height 13
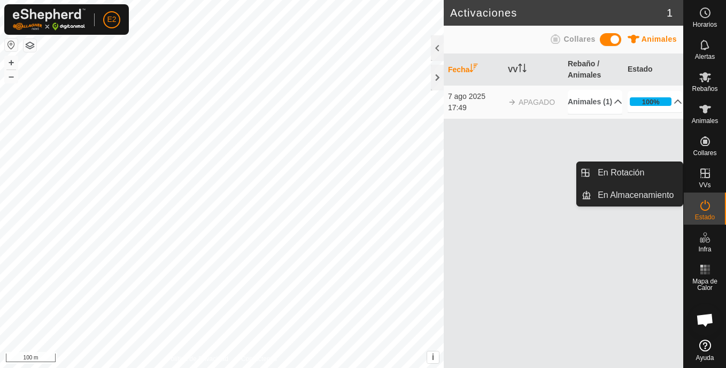
click at [658, 173] on link "En Rotación" at bounding box center [636, 172] width 91 height 21
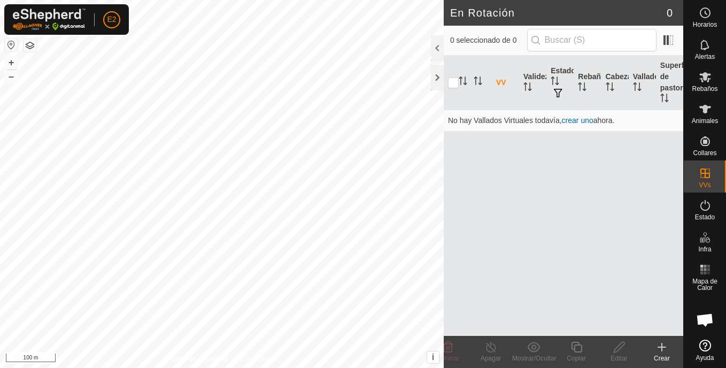
click at [667, 348] on icon at bounding box center [661, 346] width 13 height 13
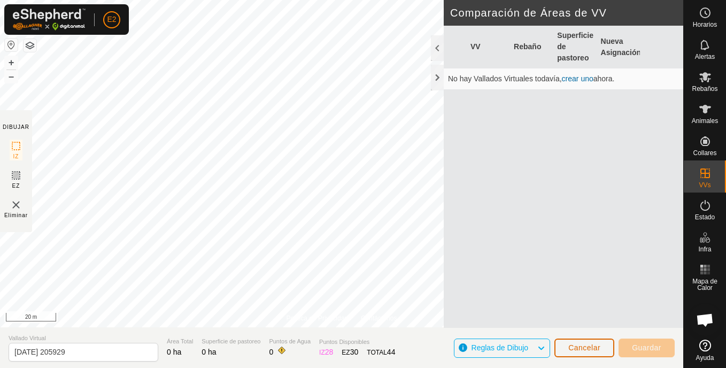
click at [589, 341] on button "Cancelar" at bounding box center [584, 347] width 60 height 19
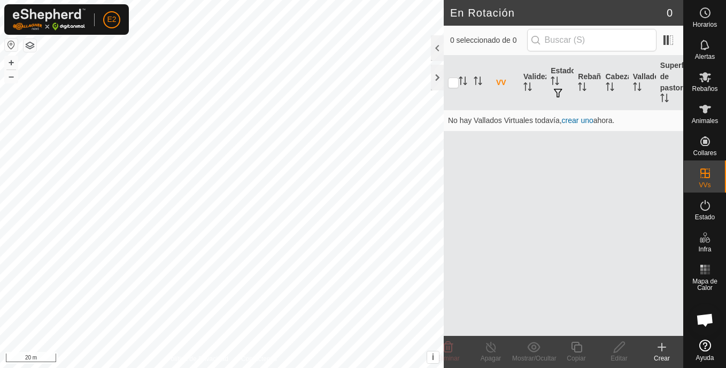
click at [665, 345] on icon at bounding box center [661, 346] width 13 height 13
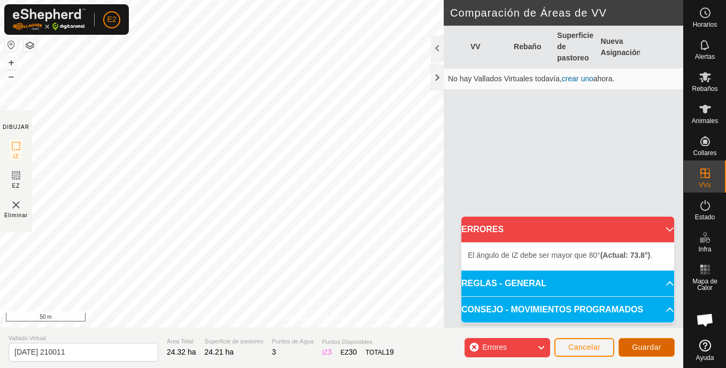
click at [644, 344] on span "Guardar" at bounding box center [646, 347] width 29 height 9
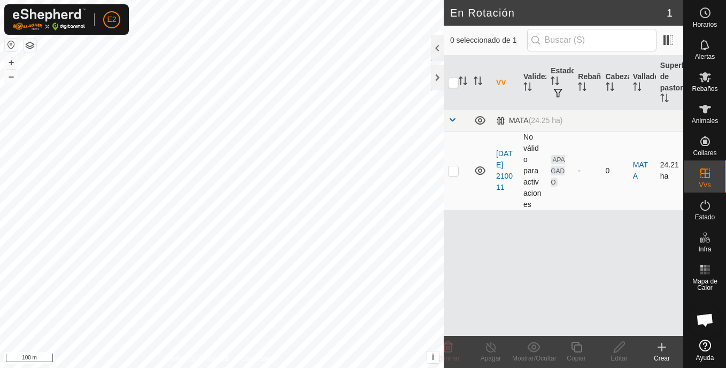
click at [454, 169] on p-checkbox at bounding box center [453, 170] width 11 height 9
checkbox input "true"
click at [618, 344] on icon at bounding box center [618, 346] width 13 height 13
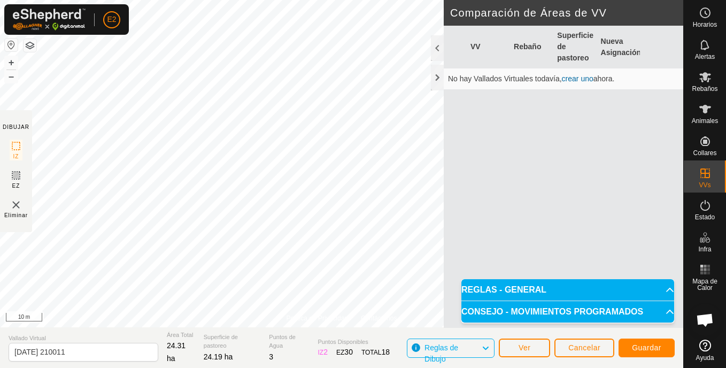
click at [265, 347] on div "Política de Privacidad Contáctenos Estado: APAGADO Tipo: Zona de Inclusión + – …" at bounding box center [341, 184] width 683 height 368
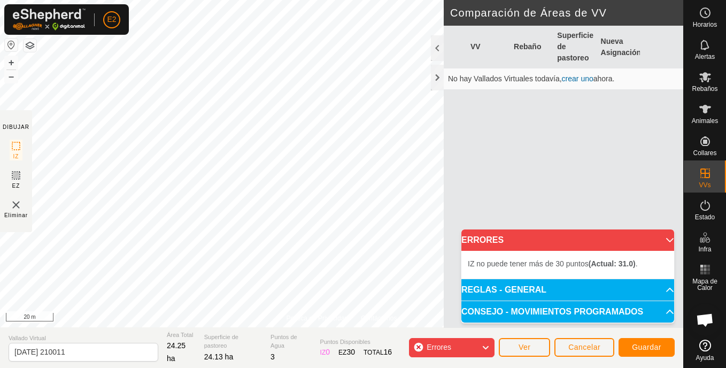
click at [190, 339] on div "Política de Privacidad Contáctenos Estado: APAGADO Tipo: Zona de Inclusión + – …" at bounding box center [341, 184] width 683 height 368
click at [487, 346] on icon at bounding box center [485, 347] width 9 height 14
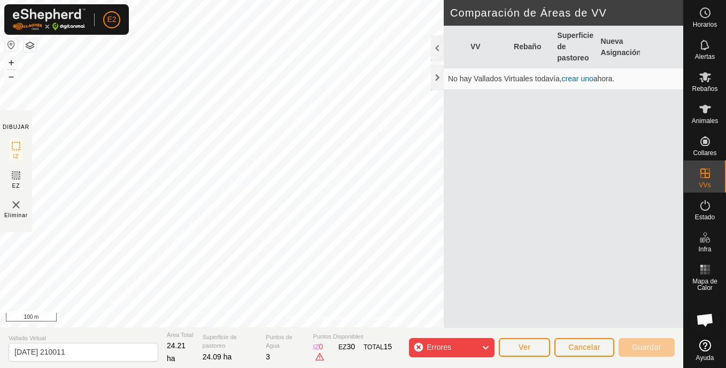
click at [487, 346] on icon at bounding box center [485, 347] width 9 height 14
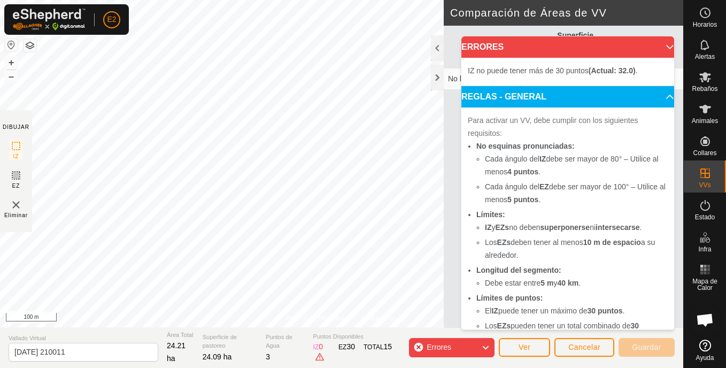
click at [487, 346] on icon at bounding box center [485, 347] width 9 height 14
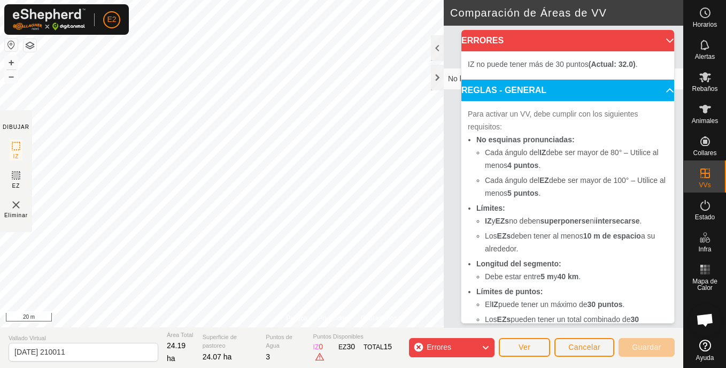
click at [660, 36] on p-accordion-header "ERRORES" at bounding box center [567, 40] width 213 height 21
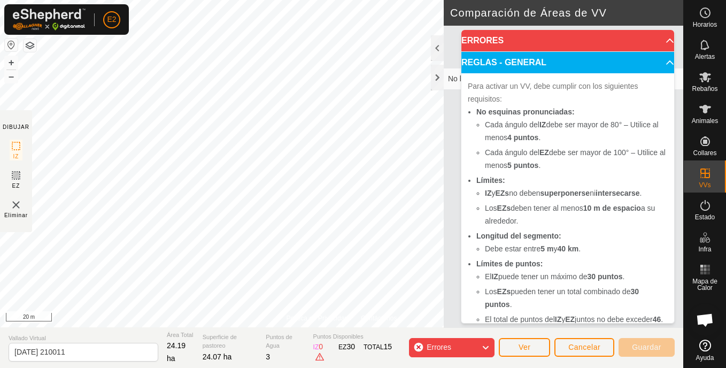
click at [658, 60] on p-accordion-header "REGLAS - GENERAL" at bounding box center [567, 62] width 213 height 21
click at [657, 58] on p-accordion-header "REGLAS - GENERAL" at bounding box center [567, 62] width 213 height 21
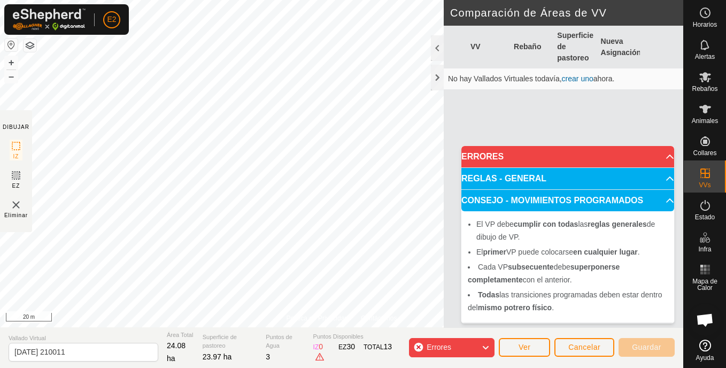
click at [135, 367] on html "E2 Horarios Alertas Rebaños Animales Collares VVs Estado Infra Mapa de Calor Ay…" at bounding box center [363, 184] width 726 height 368
click at [664, 154] on p-accordion-header "ERRORES" at bounding box center [567, 156] width 213 height 21
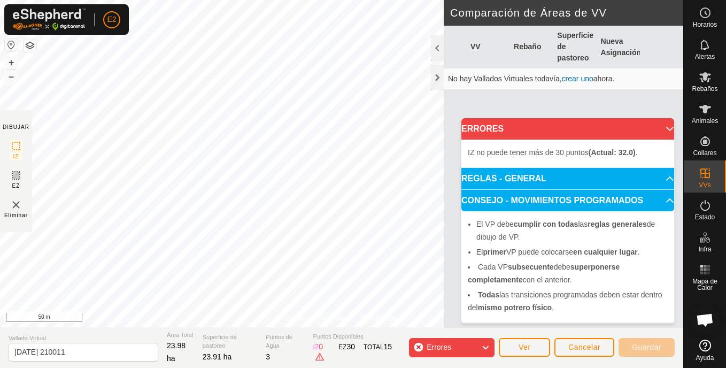
click at [282, 333] on div "Política de Privacidad Contáctenos Estado: APAGADO Tipo: Zona de Inclusión + – …" at bounding box center [341, 184] width 683 height 368
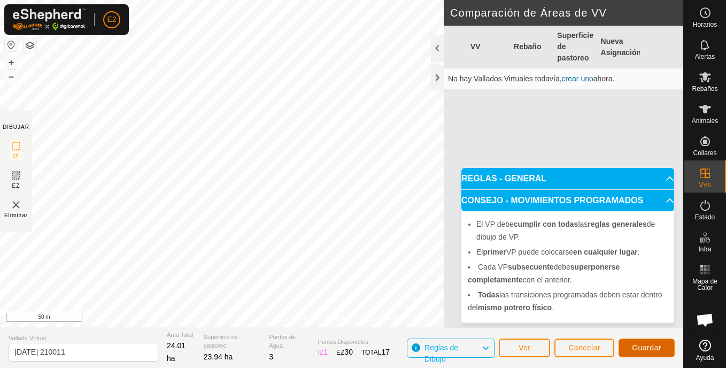
click at [657, 346] on span "Guardar" at bounding box center [646, 347] width 29 height 9
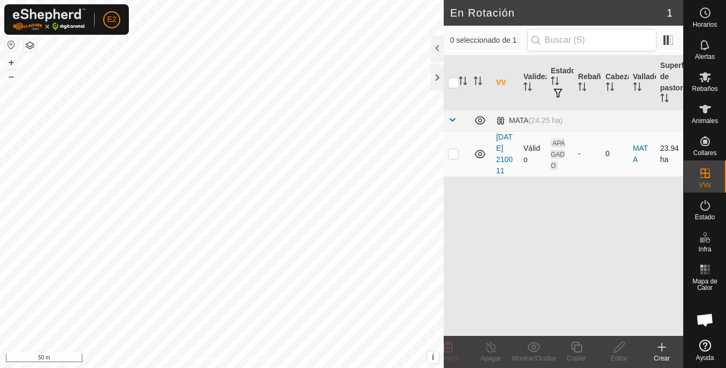
click at [449, 158] on p-checkbox at bounding box center [453, 153] width 11 height 9
click at [456, 158] on p-checkbox at bounding box center [453, 153] width 11 height 9
checkbox input "false"
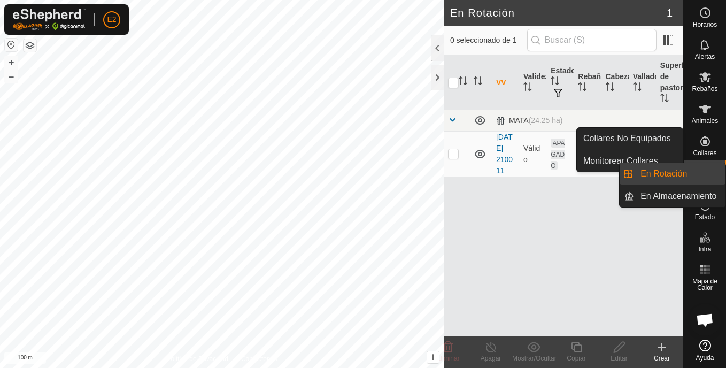
click at [703, 207] on icon at bounding box center [704, 205] width 13 height 13
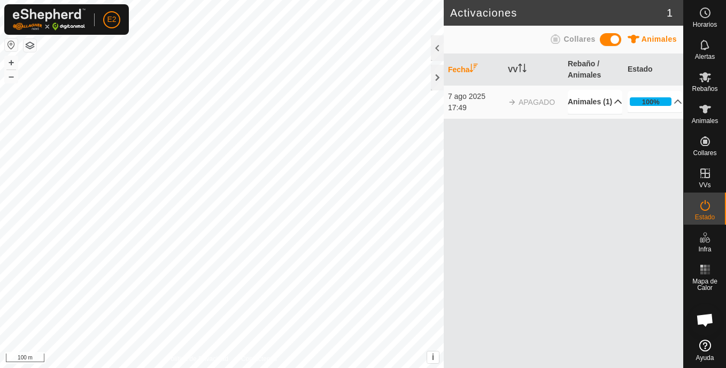
click at [611, 104] on p-accordion-header "Animales (1)" at bounding box center [595, 102] width 55 height 24
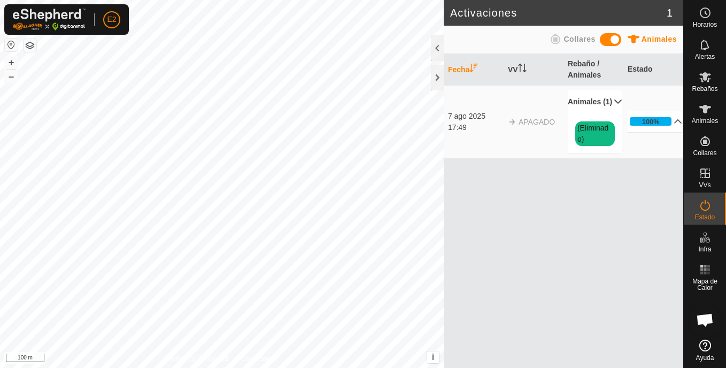
click at [606, 96] on p-accordion-header "Animales (1)" at bounding box center [595, 102] width 55 height 24
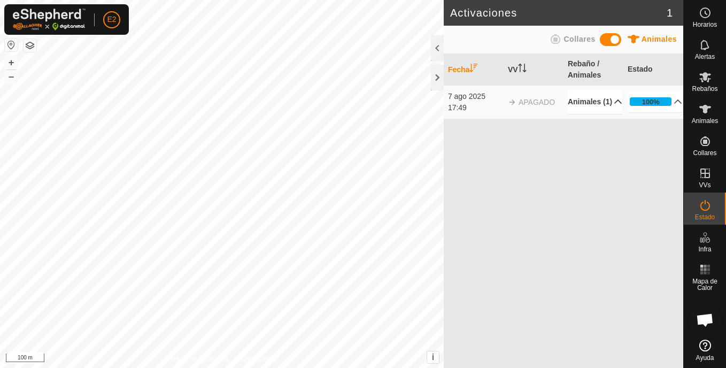
click at [607, 103] on p-accordion-header "Animales (1)" at bounding box center [595, 102] width 55 height 24
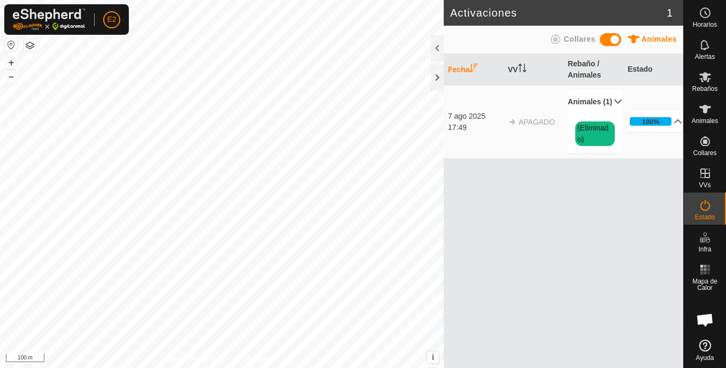
click at [607, 103] on p-accordion-header "Animales (1)" at bounding box center [595, 102] width 55 height 24
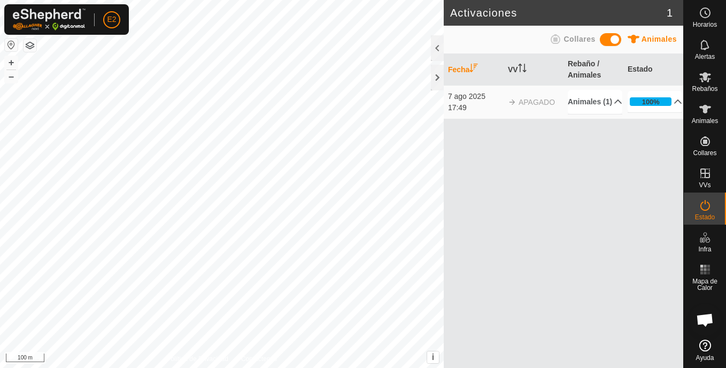
drag, startPoint x: 610, startPoint y: 34, endPoint x: 617, endPoint y: 38, distance: 8.2
click at [613, 34] on span at bounding box center [610, 39] width 21 height 13
click at [611, 107] on p-accordion-header "Collares (1)" at bounding box center [595, 102] width 55 height 24
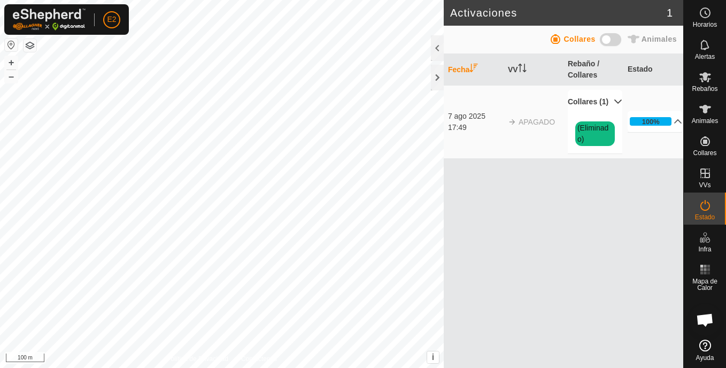
click at [608, 106] on p-accordion-header "Collares (1)" at bounding box center [595, 102] width 55 height 24
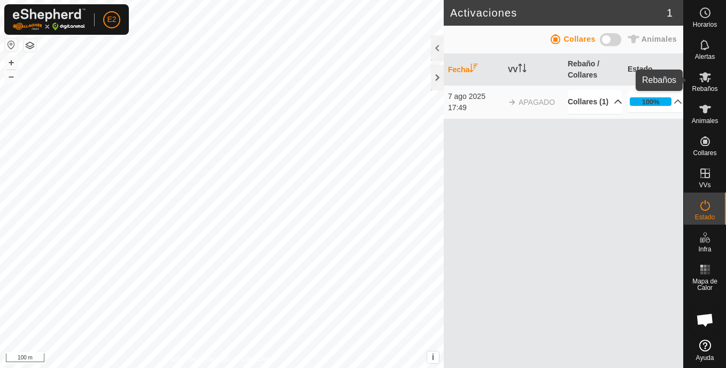
click at [714, 76] on es-mob-svg-icon at bounding box center [704, 76] width 19 height 17
click at [694, 83] on div "Rebaños" at bounding box center [705, 80] width 42 height 32
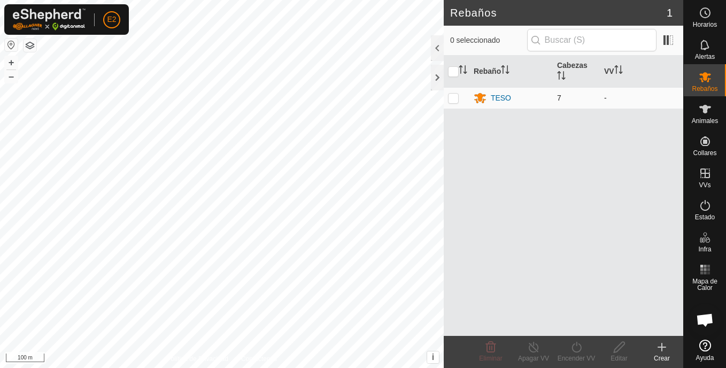
click at [452, 96] on p-checkbox at bounding box center [453, 98] width 11 height 9
checkbox input "true"
click at [576, 351] on icon at bounding box center [576, 346] width 13 height 13
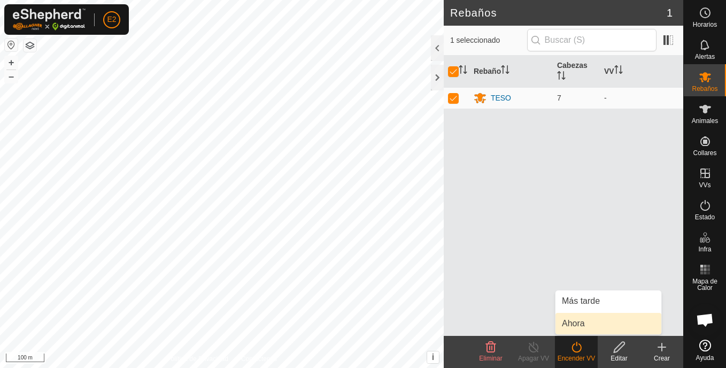
click at [579, 327] on link "Ahora" at bounding box center [608, 323] width 106 height 21
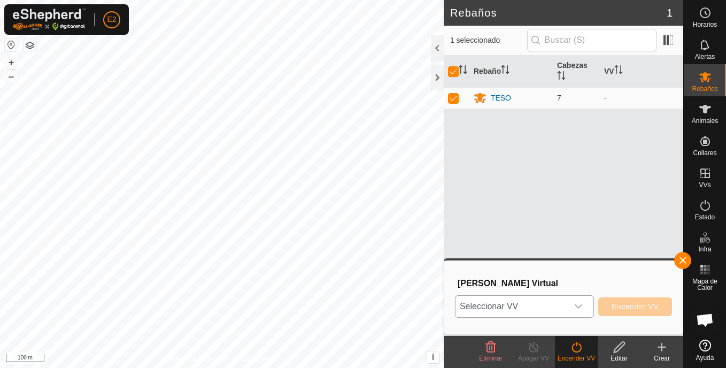
click at [585, 308] on div "dropdown trigger" at bounding box center [578, 306] width 21 height 21
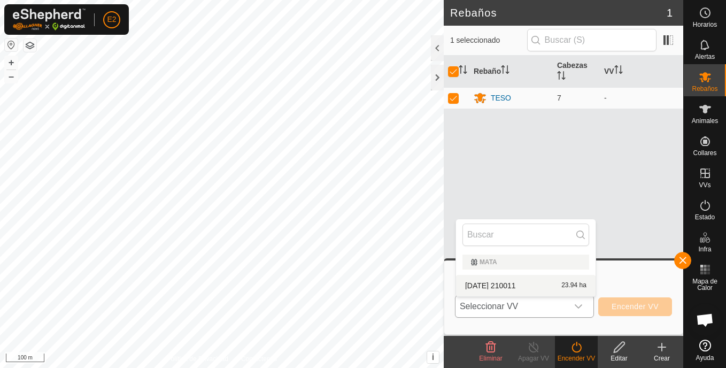
click at [535, 283] on li "[DATE] 210011 23.94 ha" at bounding box center [525, 285] width 139 height 21
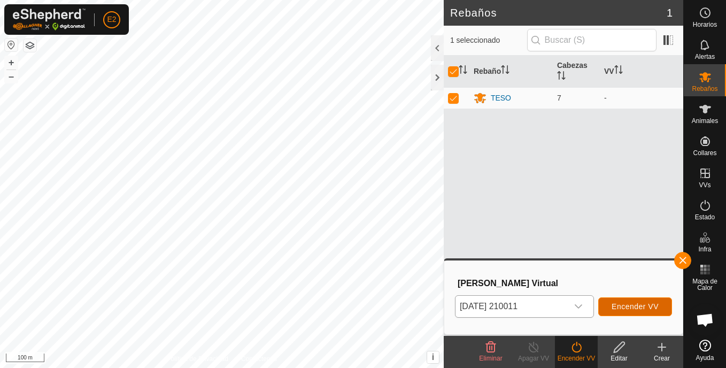
click at [622, 305] on span "Encender VV" at bounding box center [634, 306] width 47 height 9
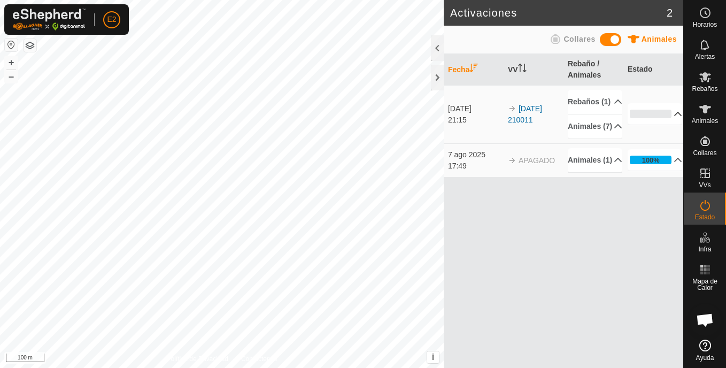
click at [671, 125] on p-accordion-header "0%" at bounding box center [654, 113] width 55 height 21
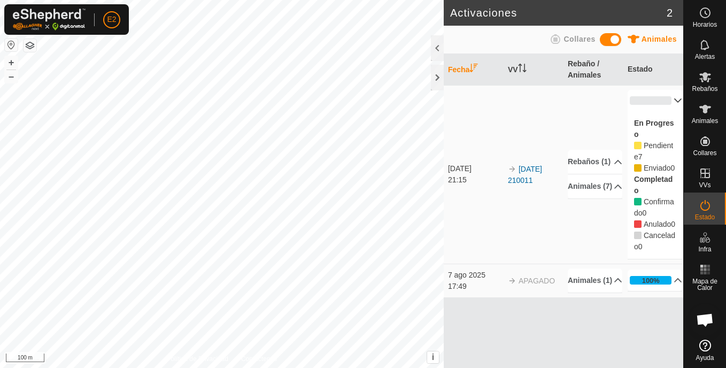
click at [677, 102] on p-accordion-header "0%" at bounding box center [654, 100] width 55 height 21
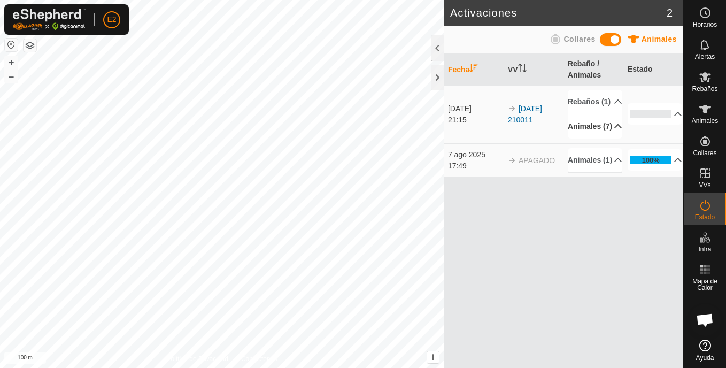
click at [611, 138] on p-accordion-header "Animales (7)" at bounding box center [595, 126] width 55 height 24
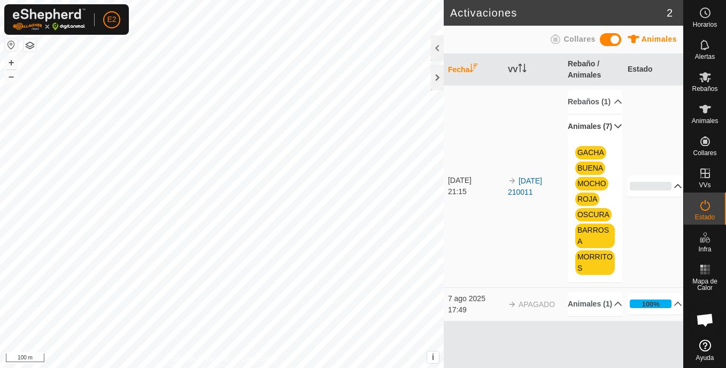
click at [671, 188] on p-accordion-header "0%" at bounding box center [654, 185] width 55 height 21
